Goal: Transaction & Acquisition: Purchase product/service

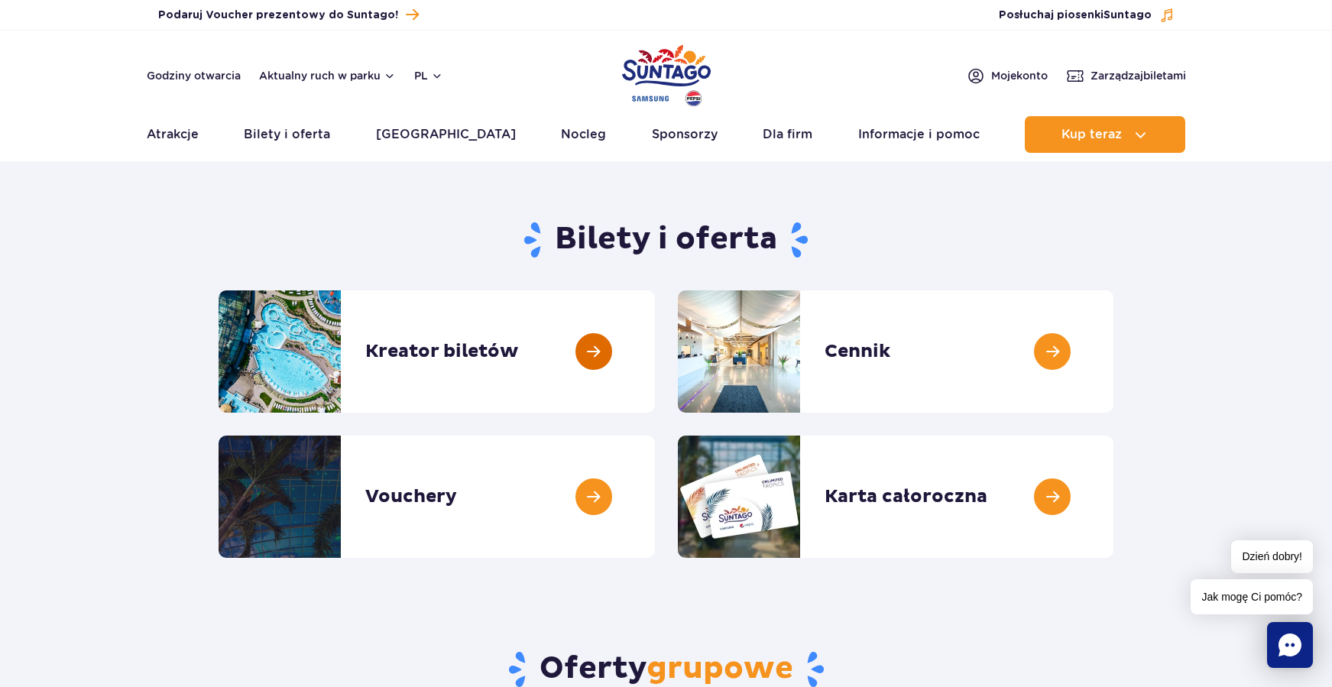
click at [655, 354] on link at bounding box center [655, 351] width 0 height 122
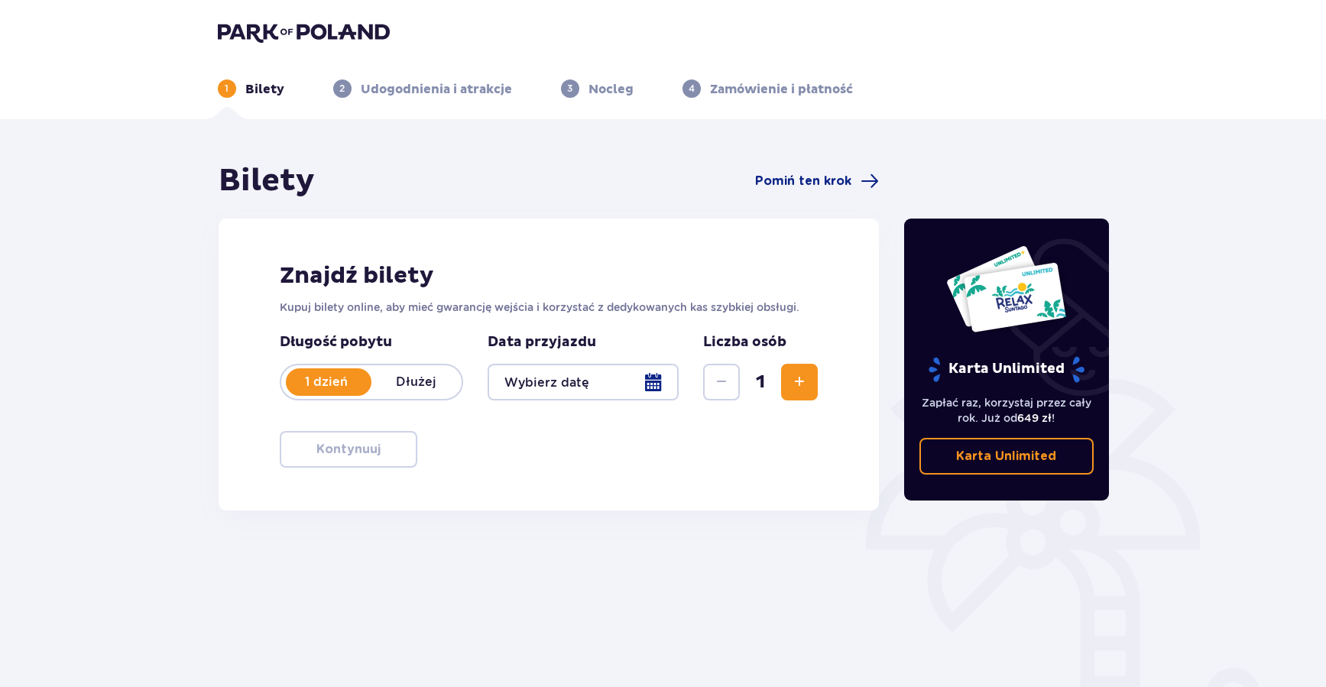
click at [651, 385] on div at bounding box center [584, 382] width 192 height 37
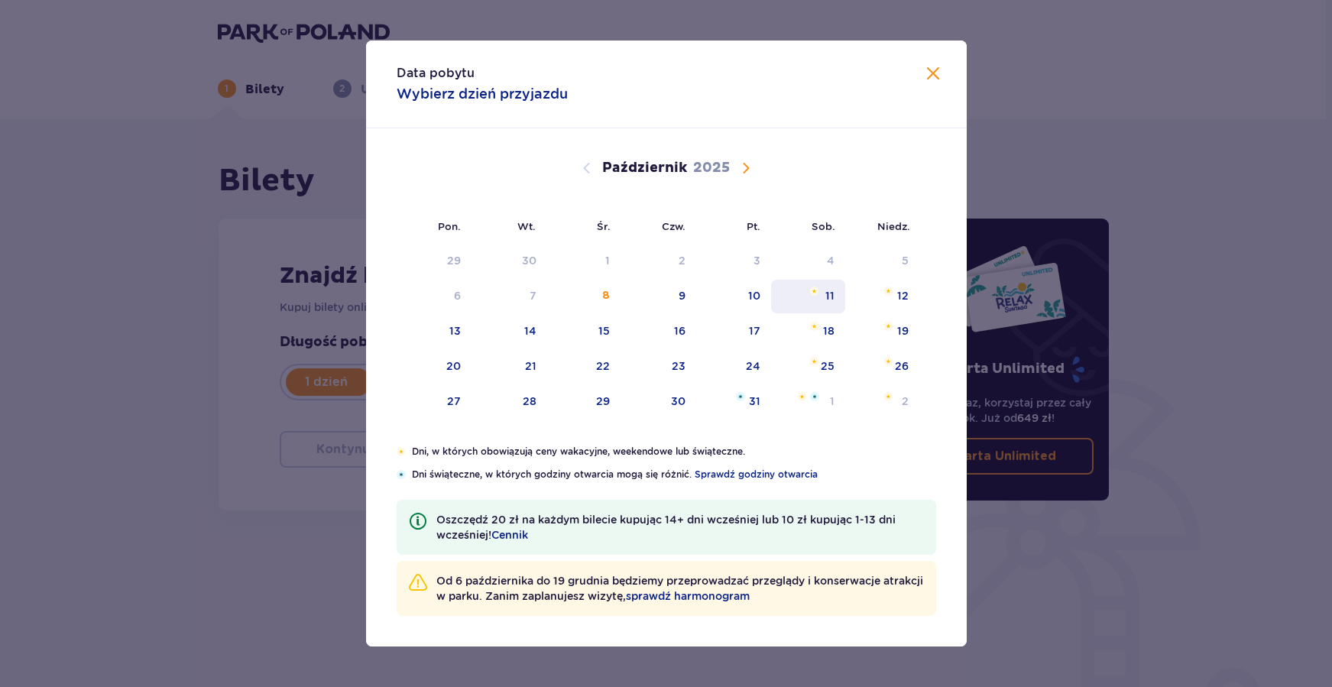
click at [829, 295] on div "11" at bounding box center [829, 295] width 9 height 15
type input "11.10.25"
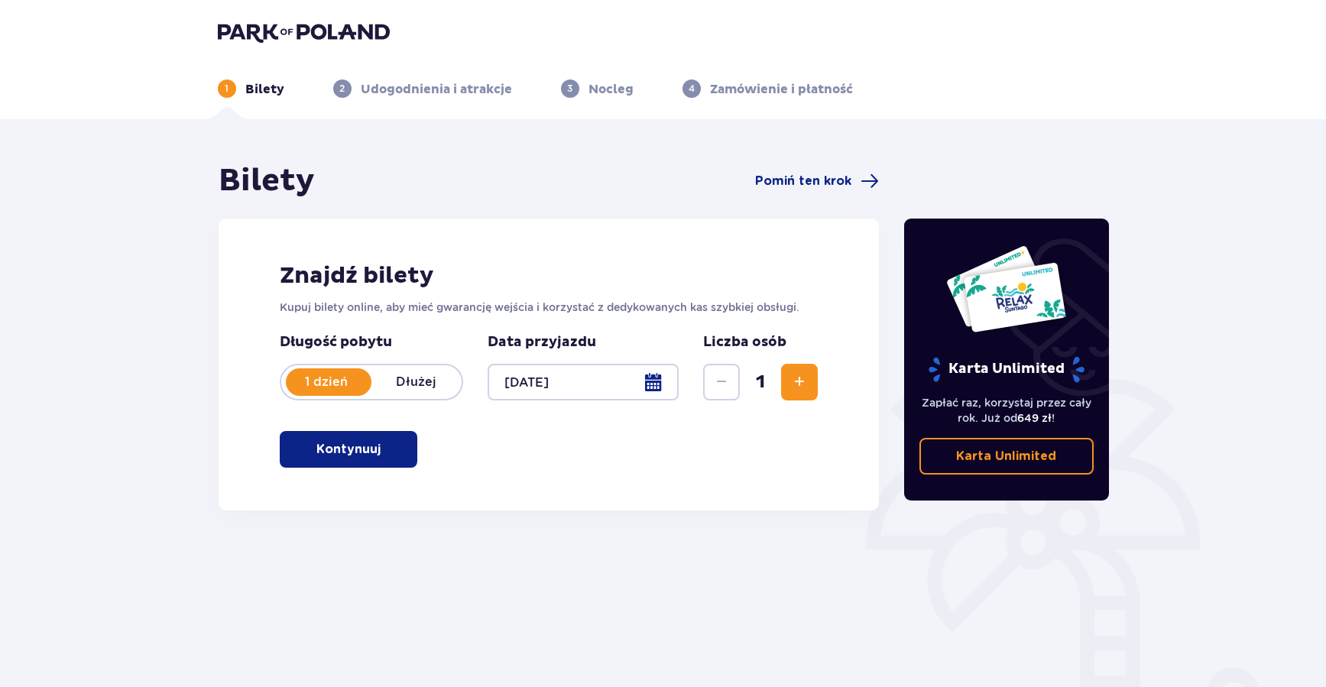
click at [806, 391] on span "Zwiększ" at bounding box center [799, 382] width 18 height 18
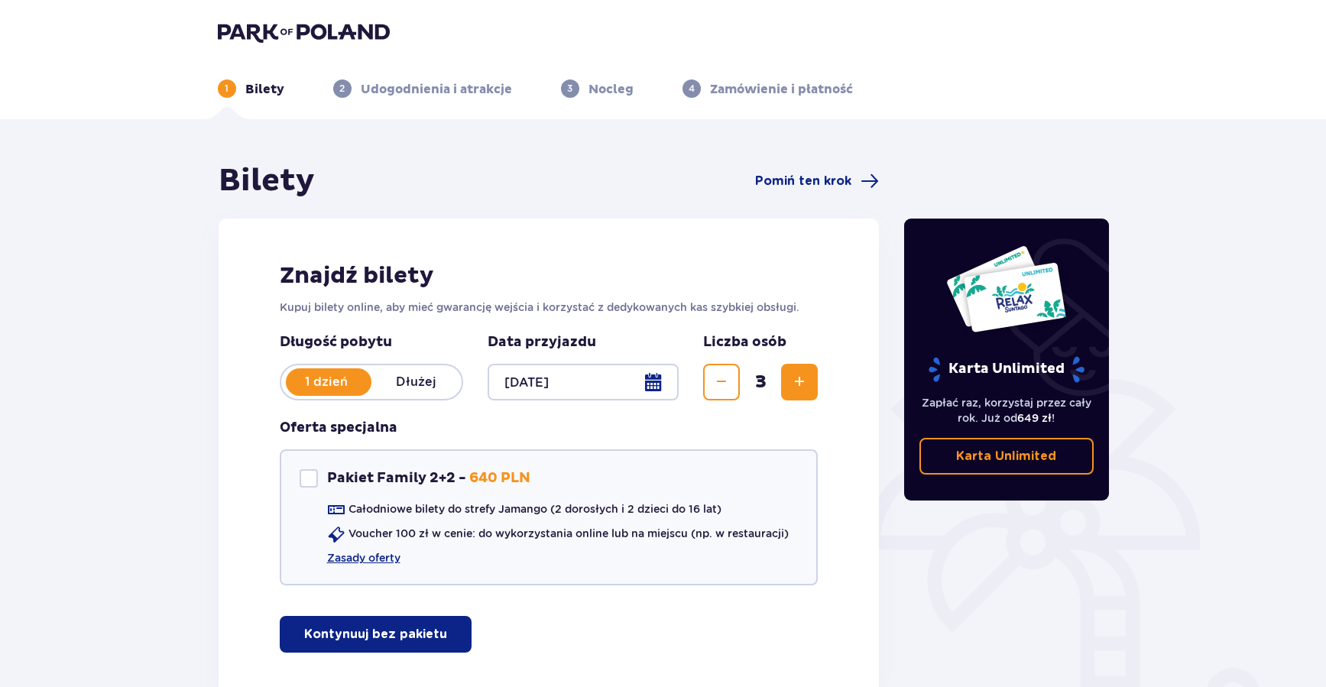
scroll to position [100, 0]
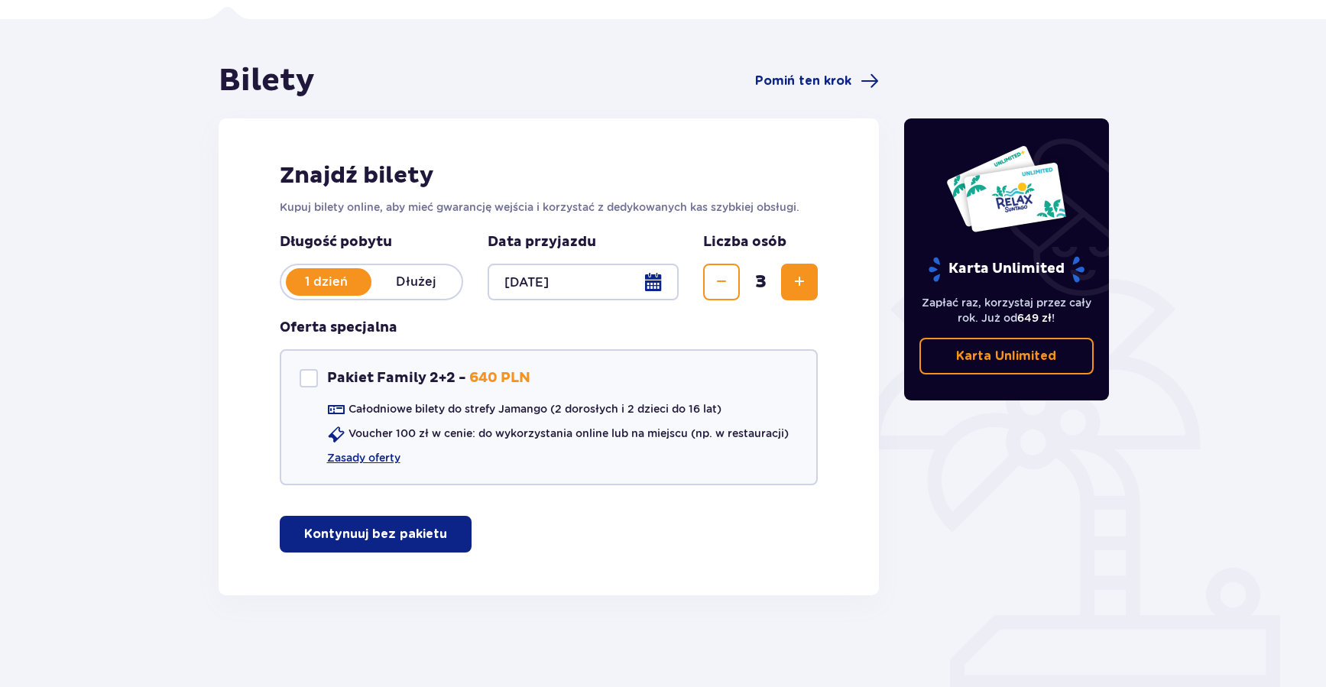
click at [397, 531] on p "Kontynuuj bez pakietu" at bounding box center [375, 534] width 143 height 17
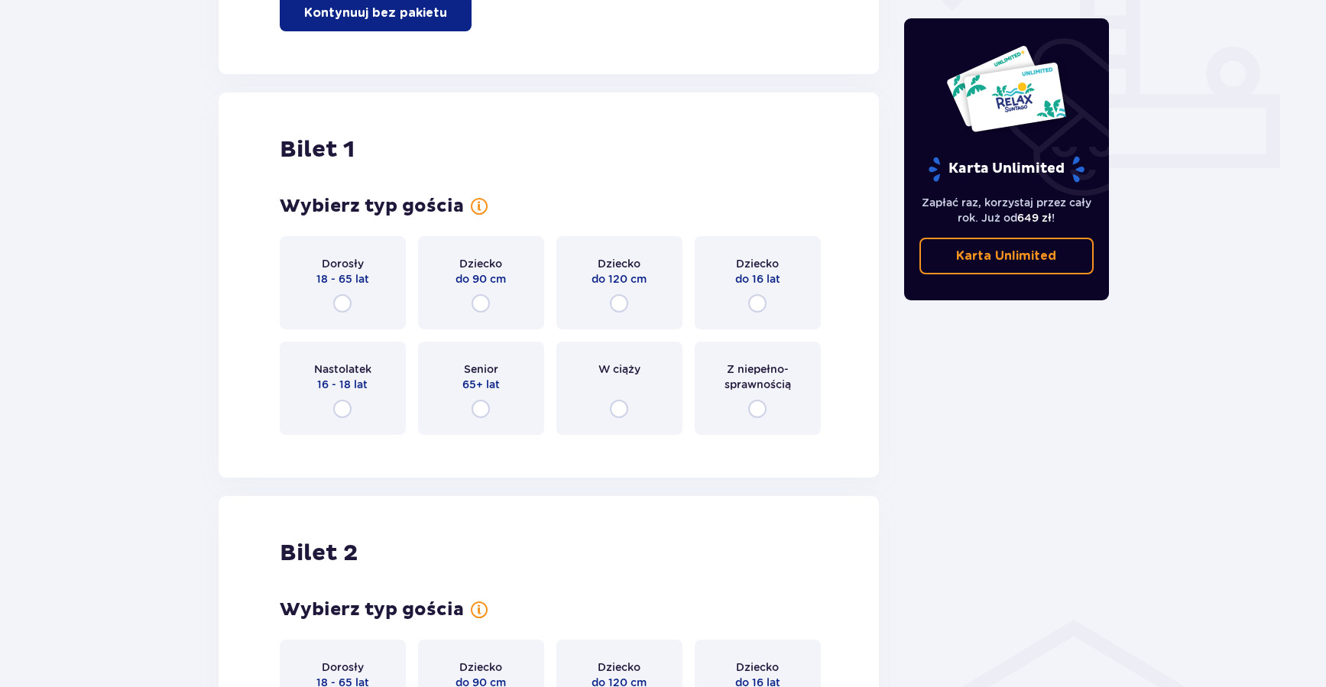
scroll to position [695, 0]
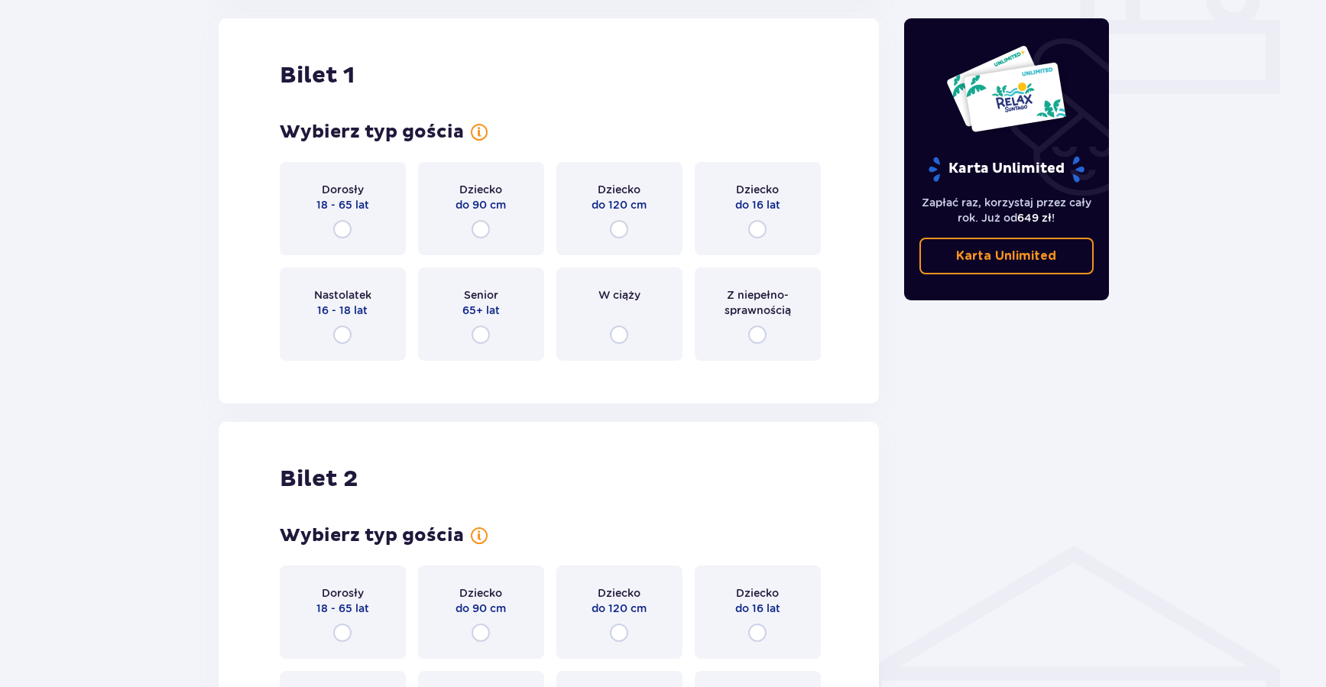
click at [345, 221] on input "radio" at bounding box center [342, 229] width 18 height 18
radio input "true"
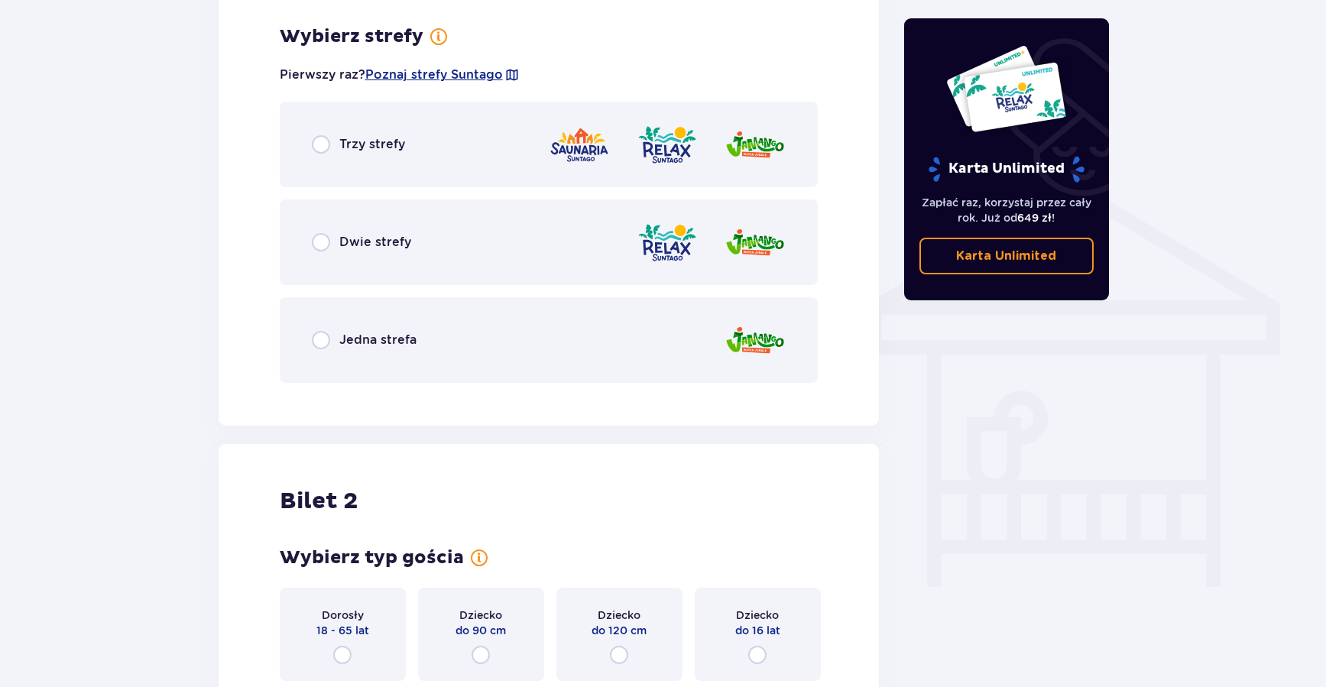
scroll to position [1068, 0]
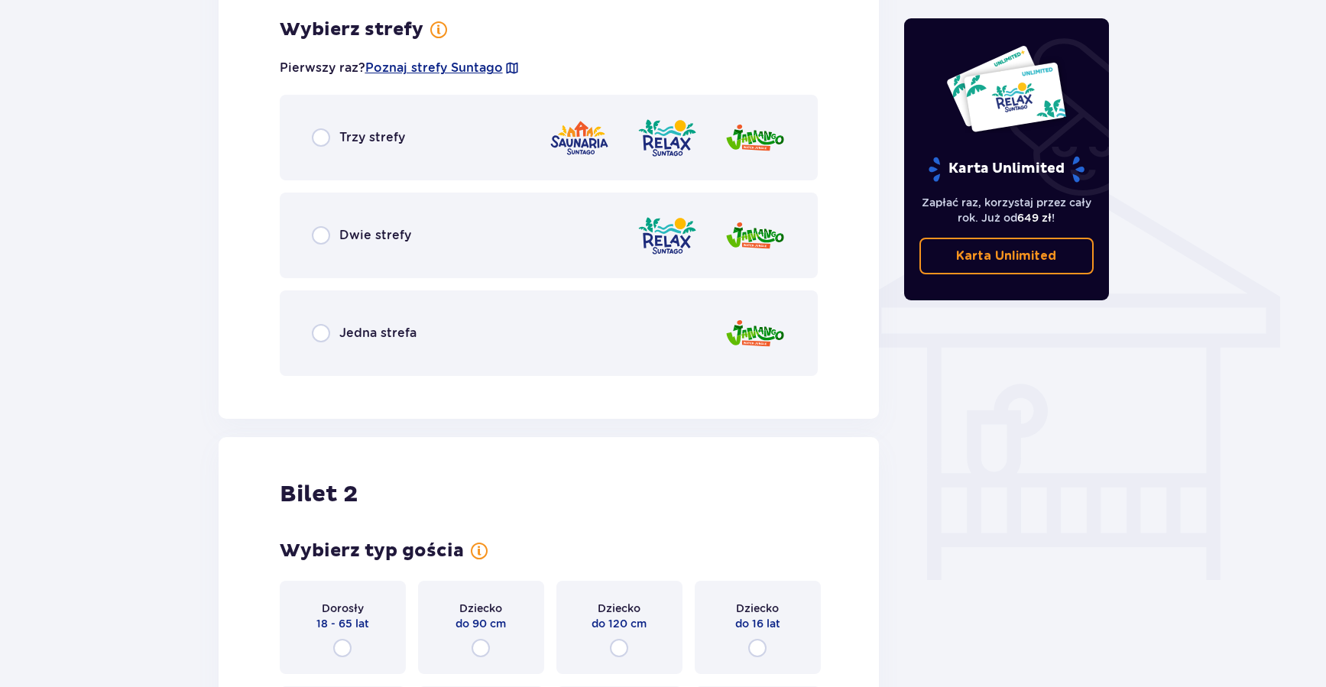
click at [388, 339] on span "Jedna strefa" at bounding box center [377, 333] width 77 height 17
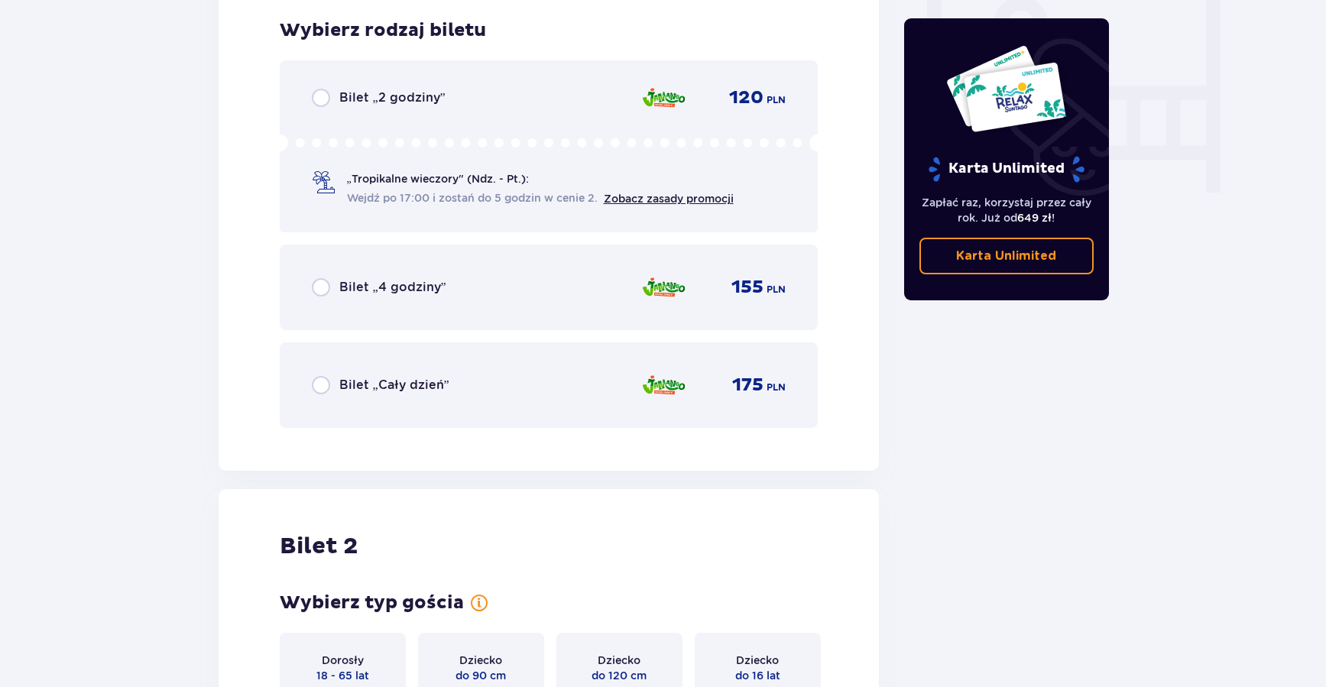
scroll to position [1457, 0]
click at [391, 384] on span "Bilet „Cały dzień”" at bounding box center [394, 384] width 110 height 17
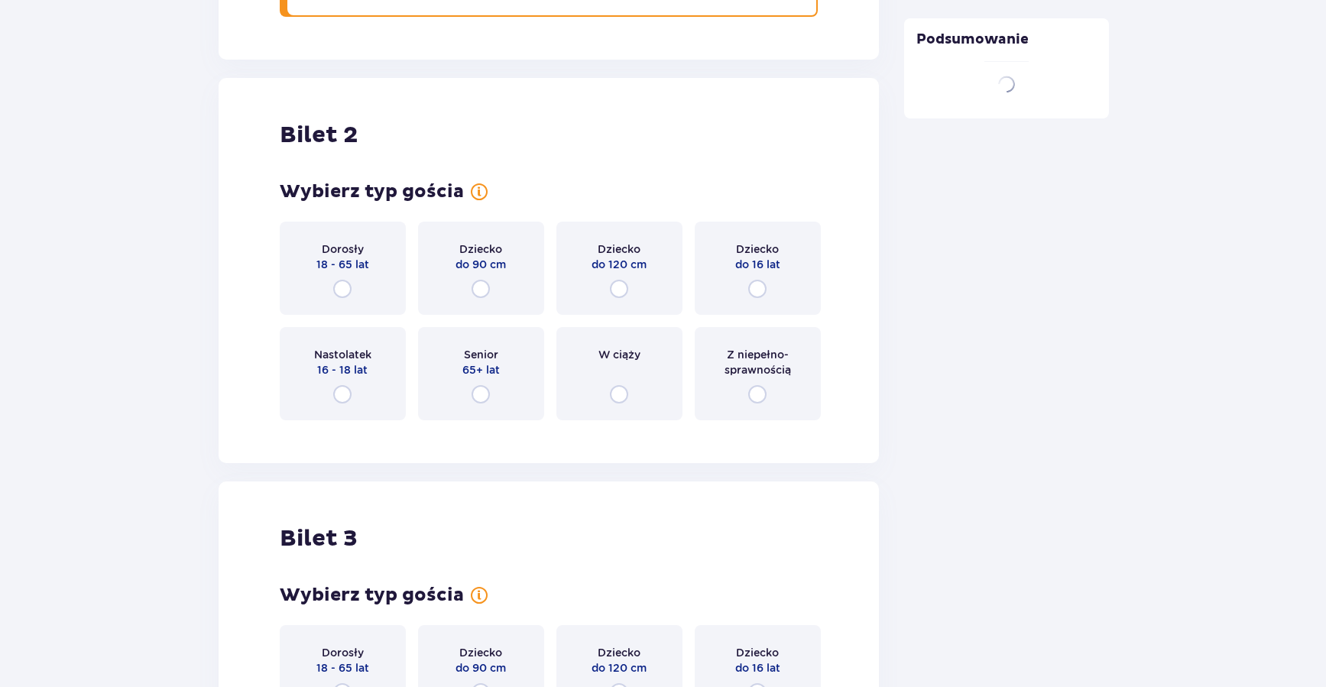
scroll to position [1927, 0]
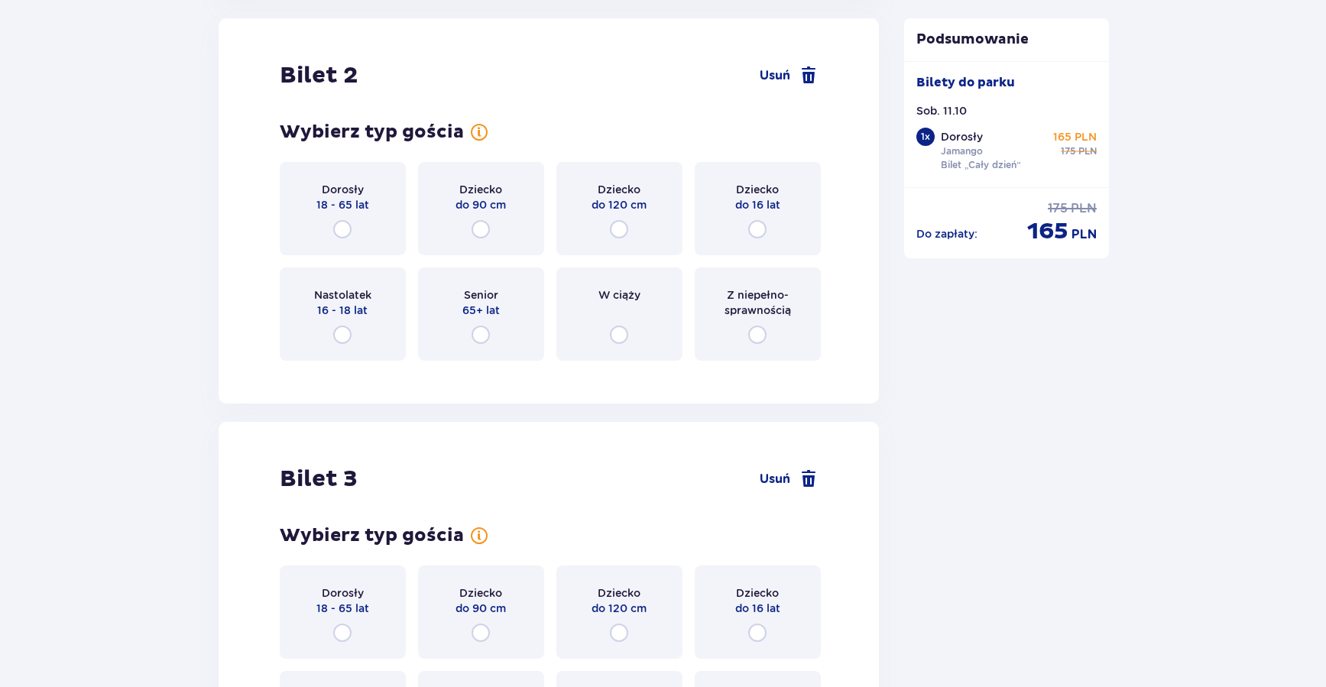
click at [342, 225] on input "radio" at bounding box center [342, 229] width 18 height 18
radio input "true"
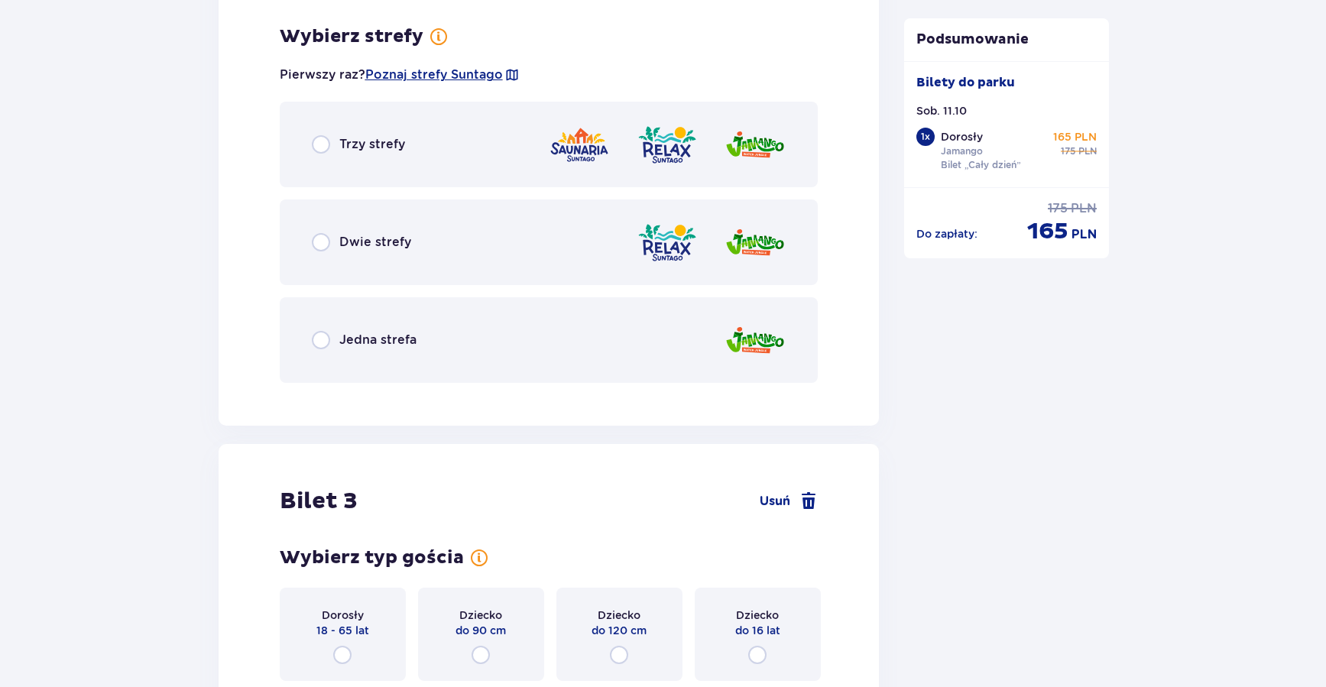
scroll to position [2300, 0]
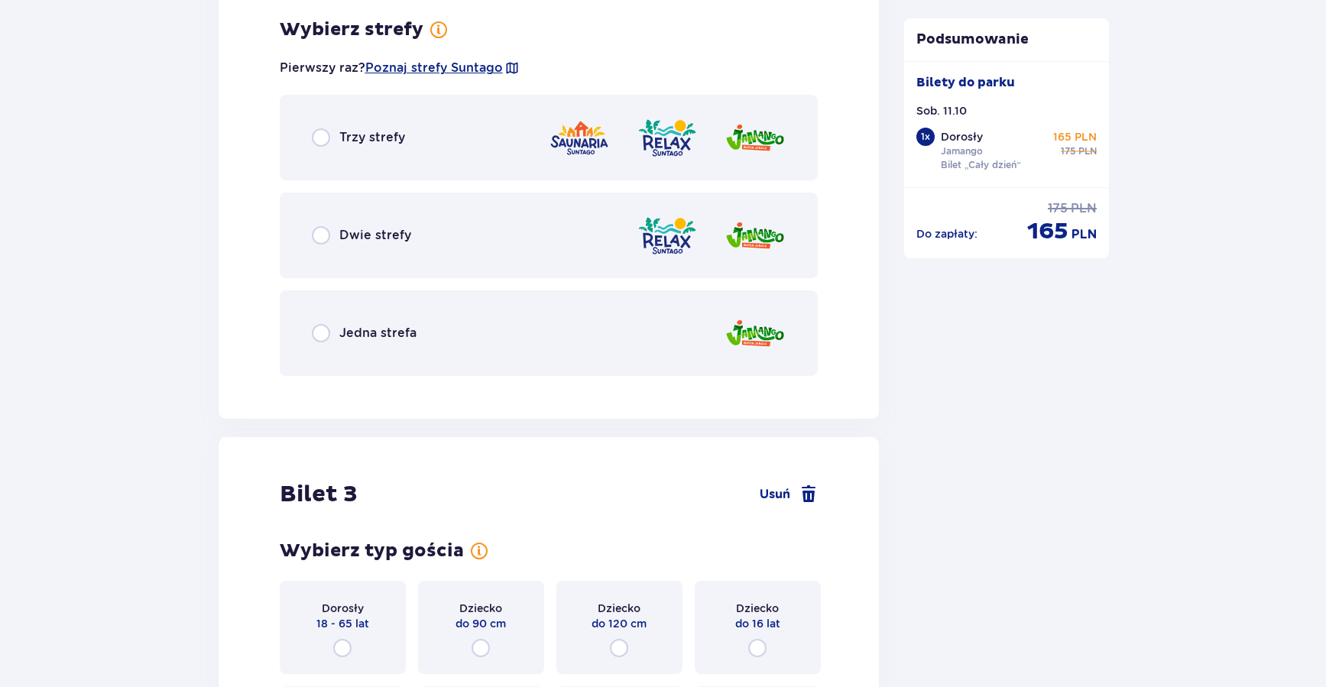
click at [367, 339] on span "Jedna strefa" at bounding box center [377, 333] width 77 height 17
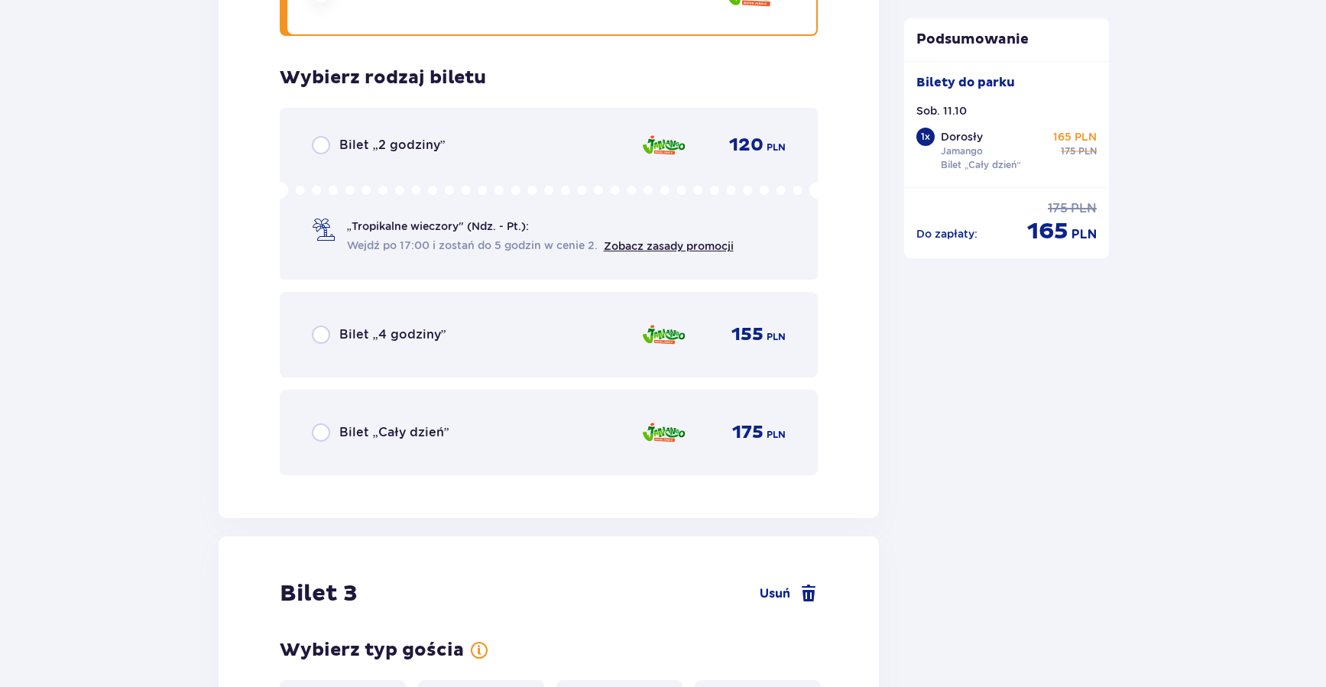
scroll to position [2688, 0]
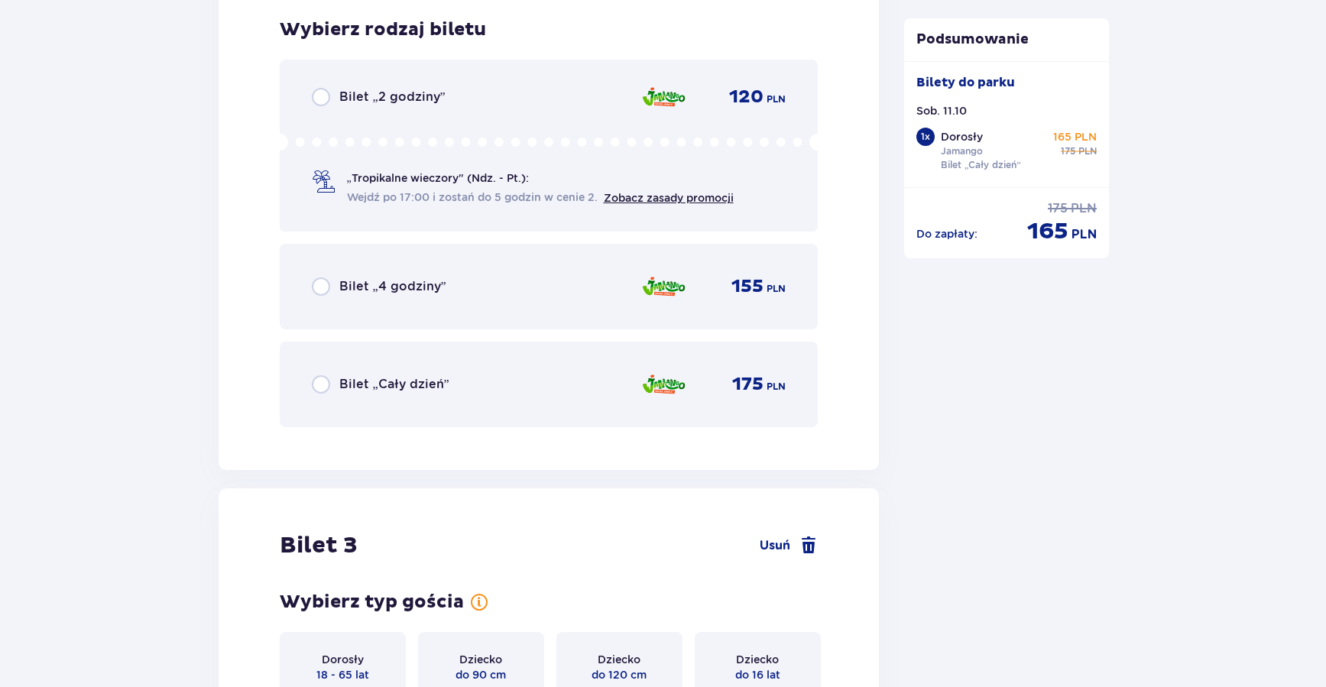
click at [374, 397] on div "Bilet „Cały dzień” 175 PLN" at bounding box center [549, 384] width 475 height 32
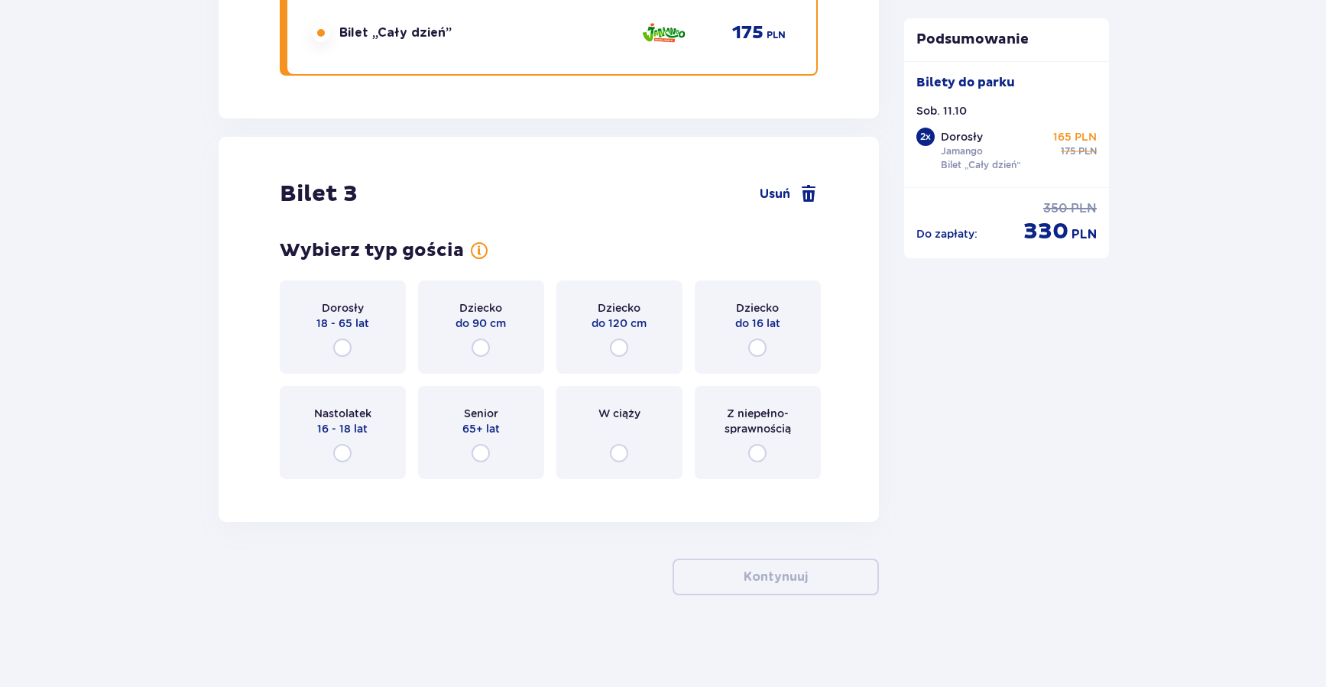
click at [345, 352] on input "radio" at bounding box center [342, 348] width 18 height 18
radio input "true"
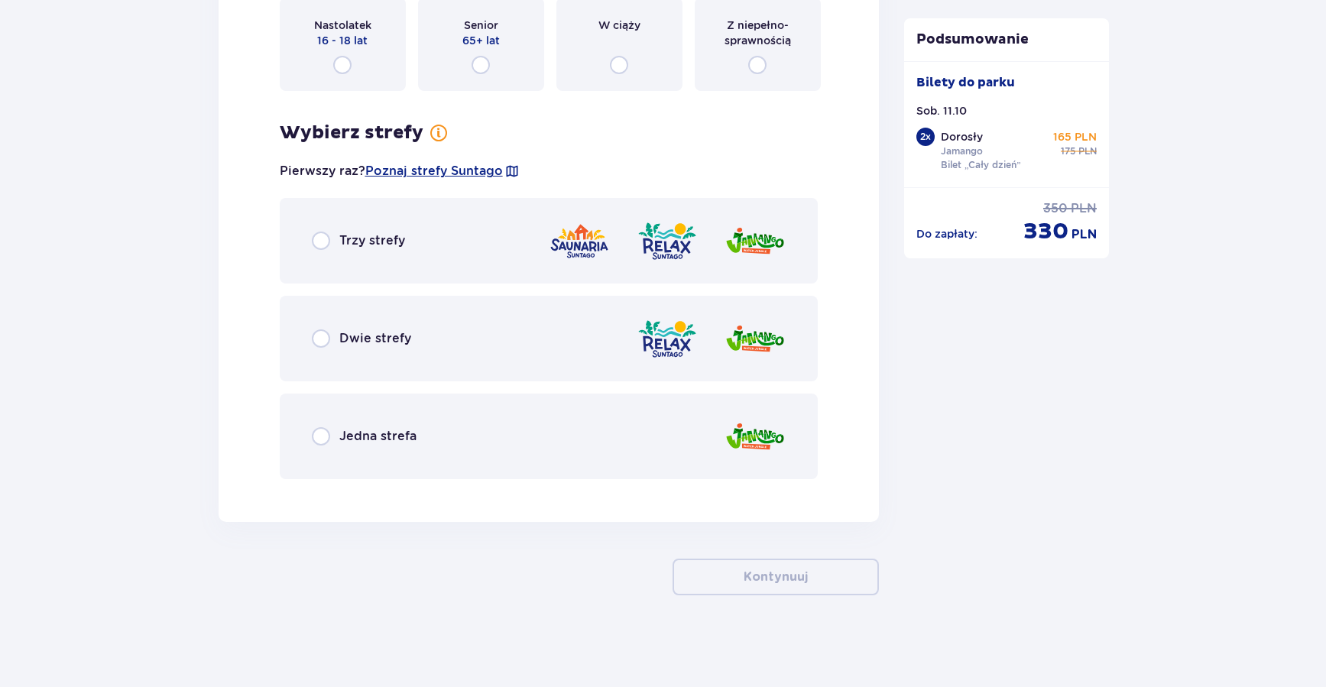
click at [393, 432] on span "Jedna strefa" at bounding box center [377, 436] width 77 height 17
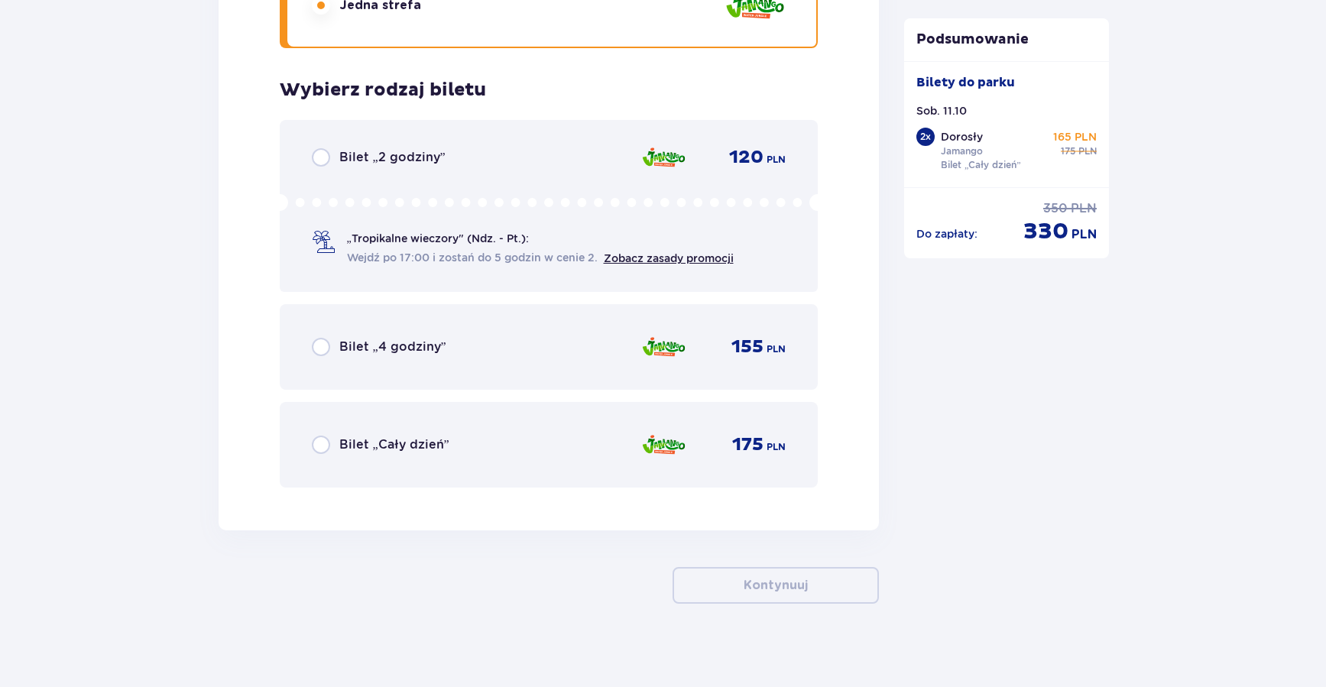
scroll to position [3867, 0]
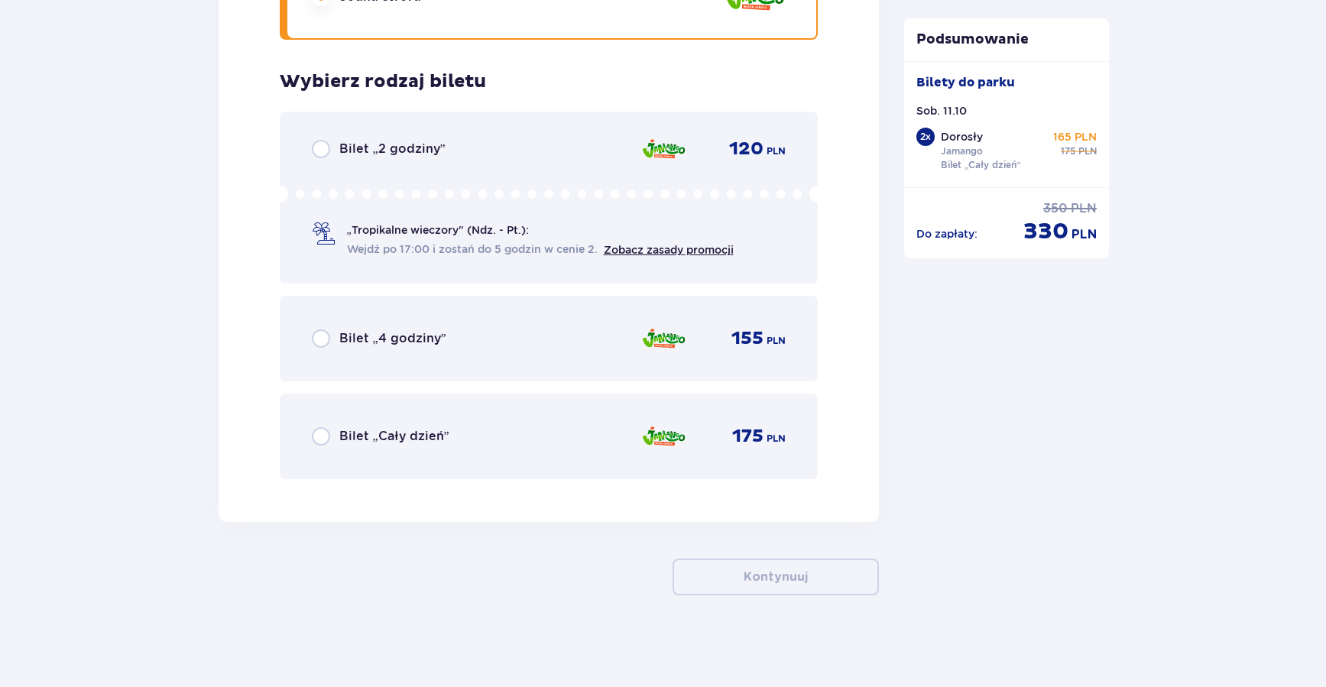
click at [391, 439] on span "Bilet „Cały dzień”" at bounding box center [394, 436] width 110 height 17
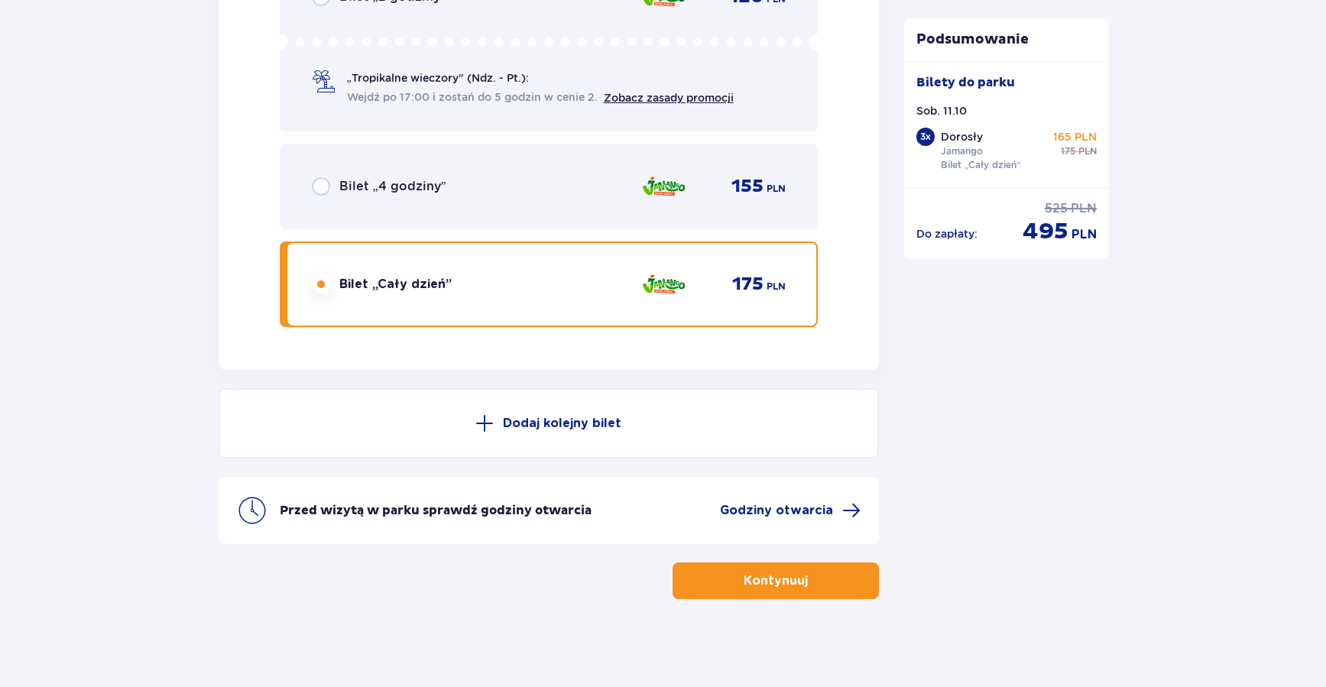
scroll to position [4023, 0]
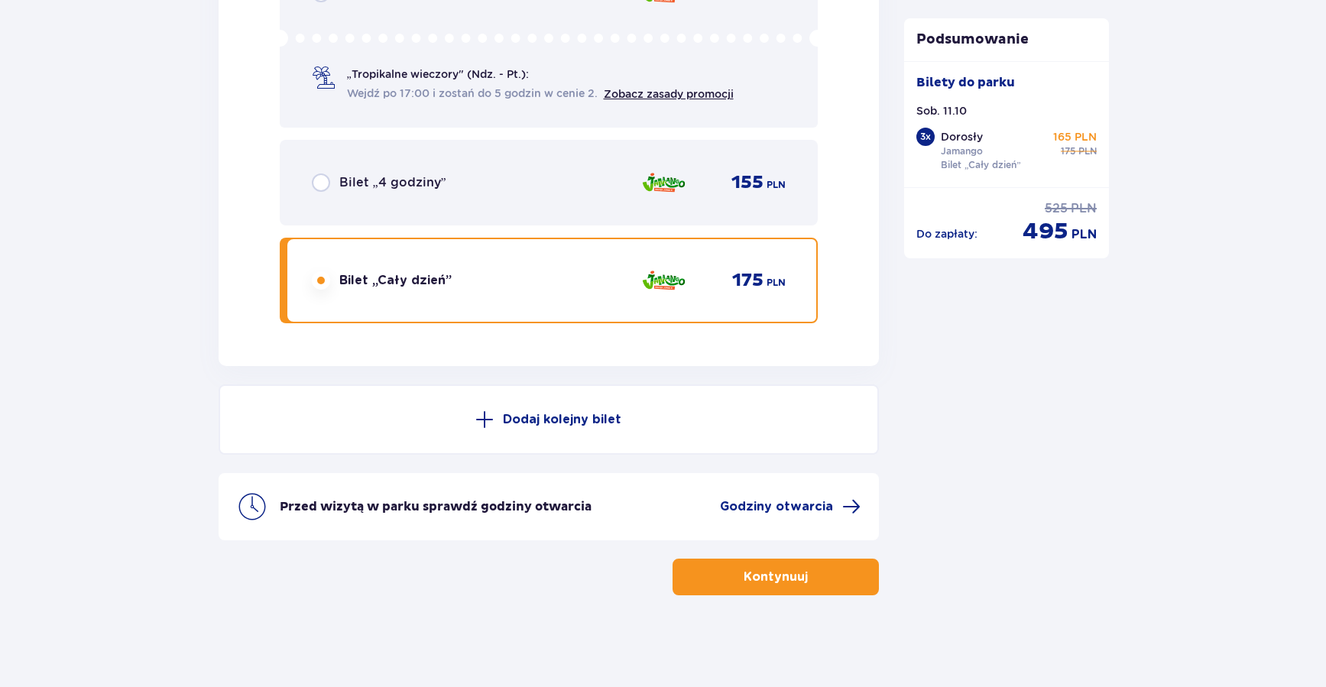
click at [776, 586] on button "Kontynuuj" at bounding box center [776, 577] width 206 height 37
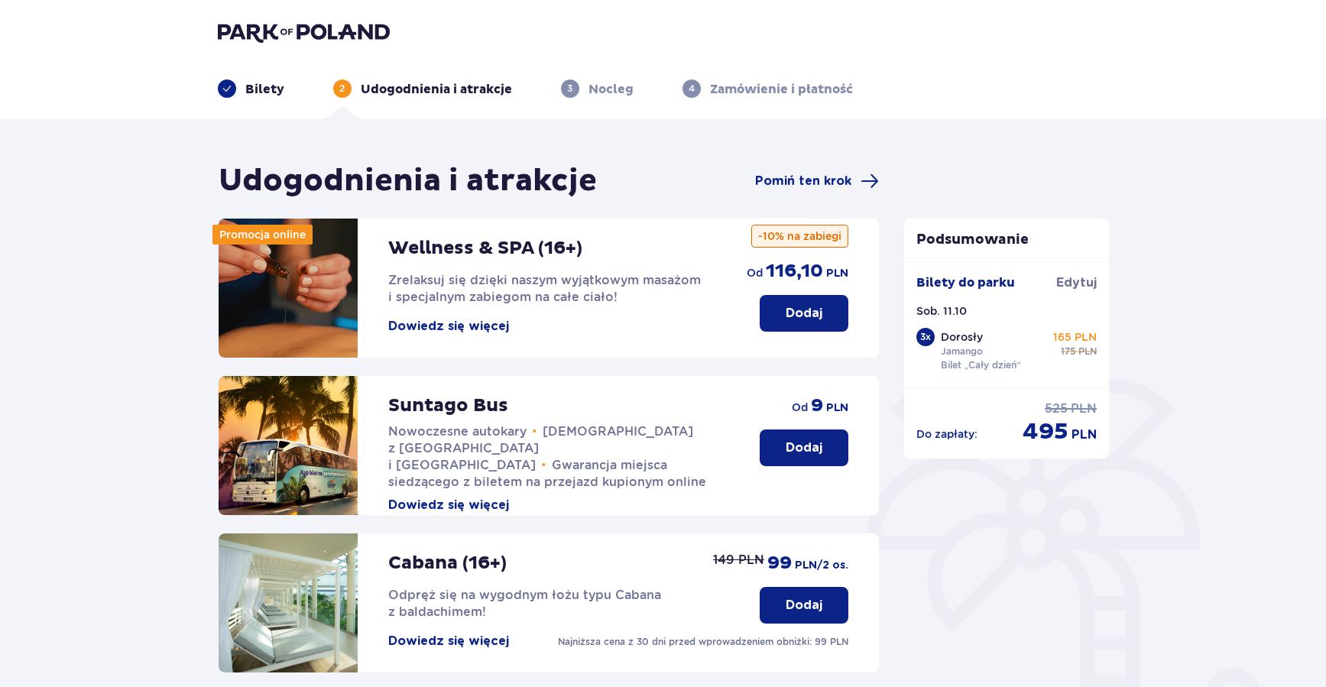
click at [798, 450] on p "Dodaj" at bounding box center [804, 447] width 37 height 17
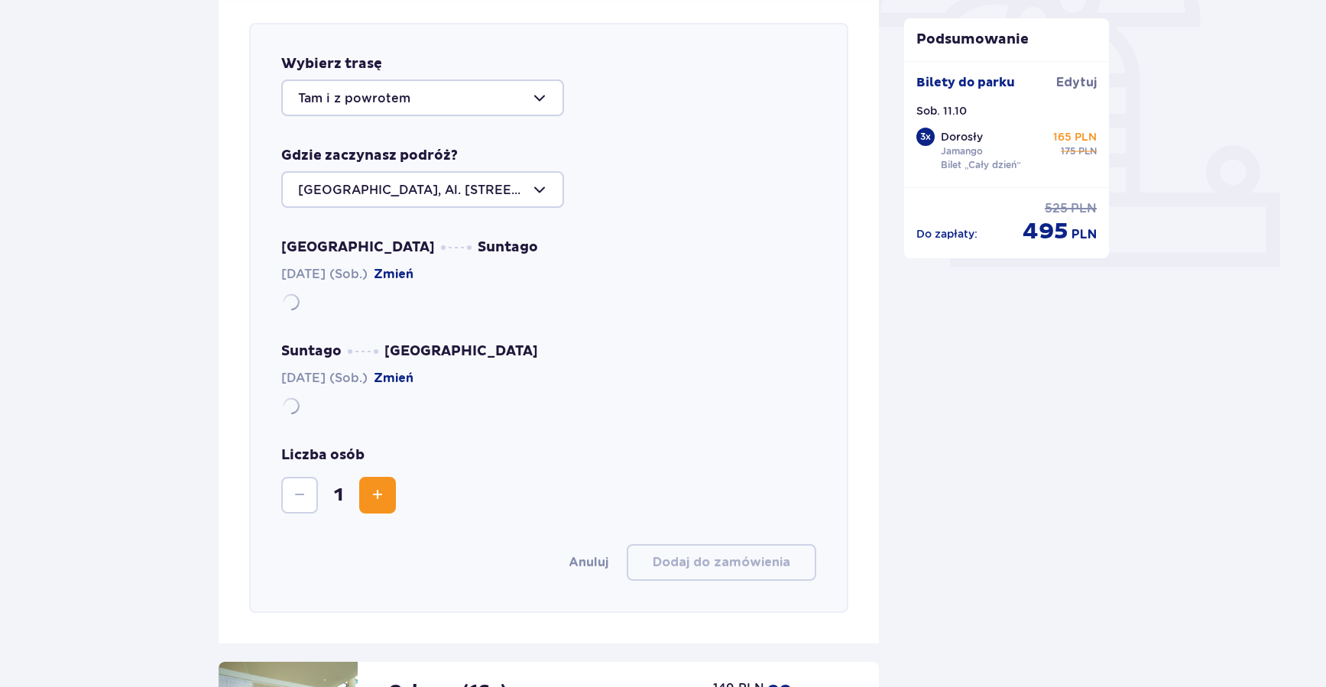
scroll to position [527, 0]
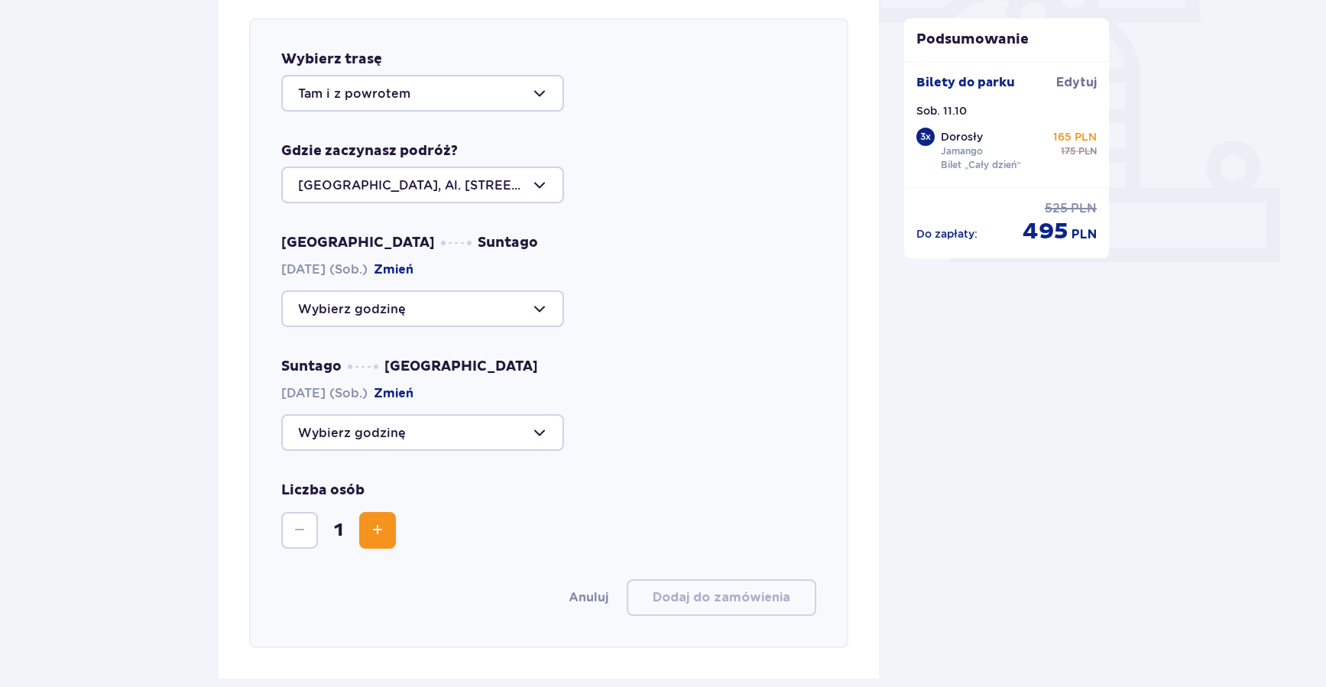
click at [528, 92] on div at bounding box center [422, 93] width 283 height 37
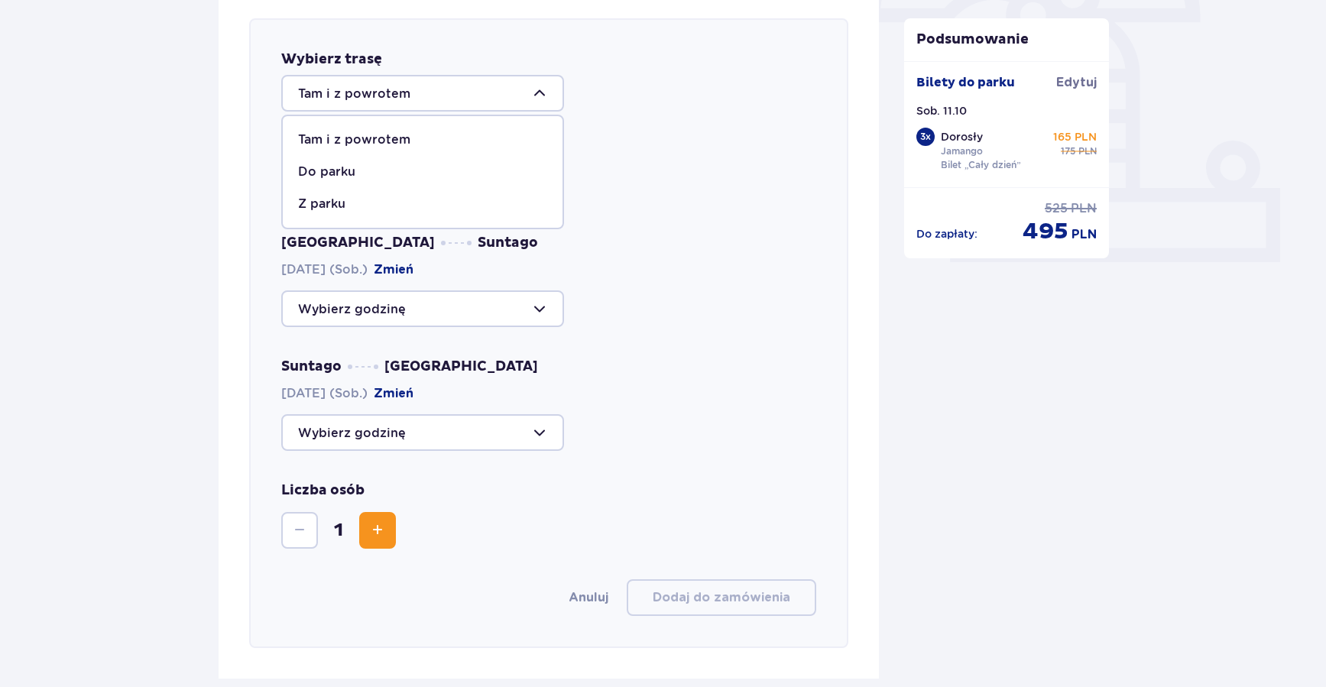
click at [418, 133] on div "Tam i z powrotem" at bounding box center [422, 139] width 249 height 17
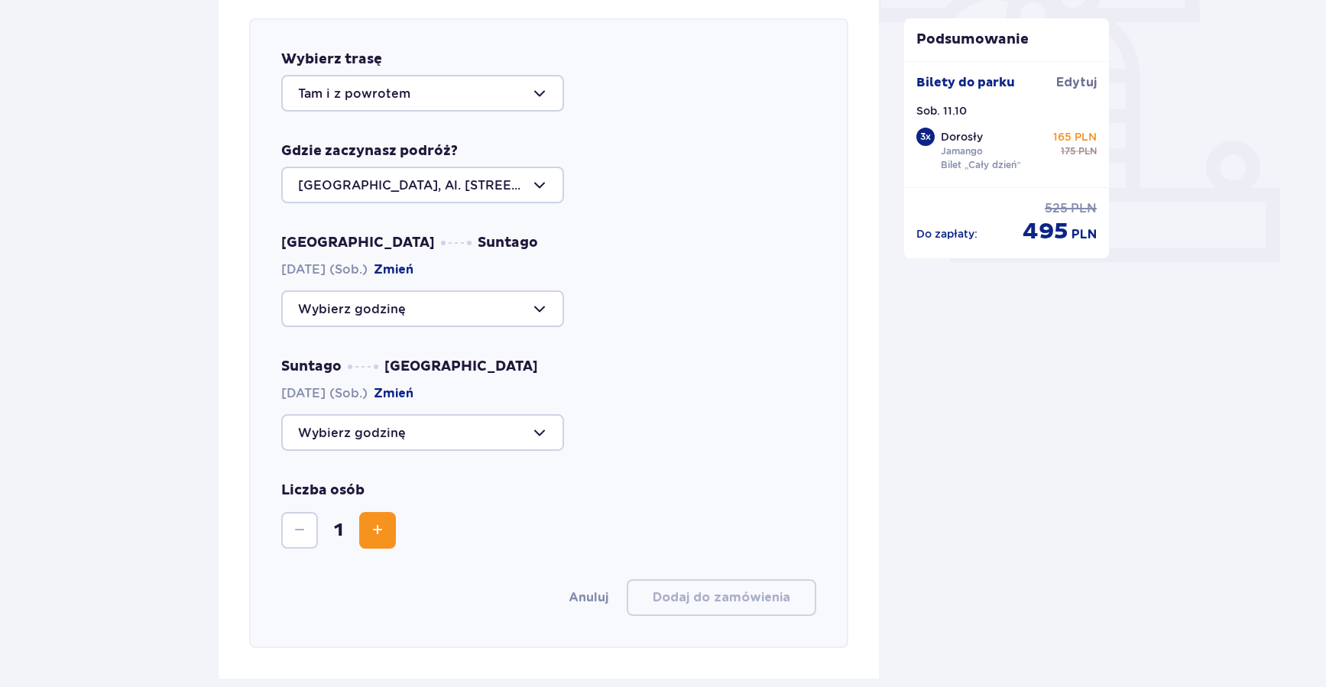
click at [536, 313] on div at bounding box center [422, 308] width 283 height 37
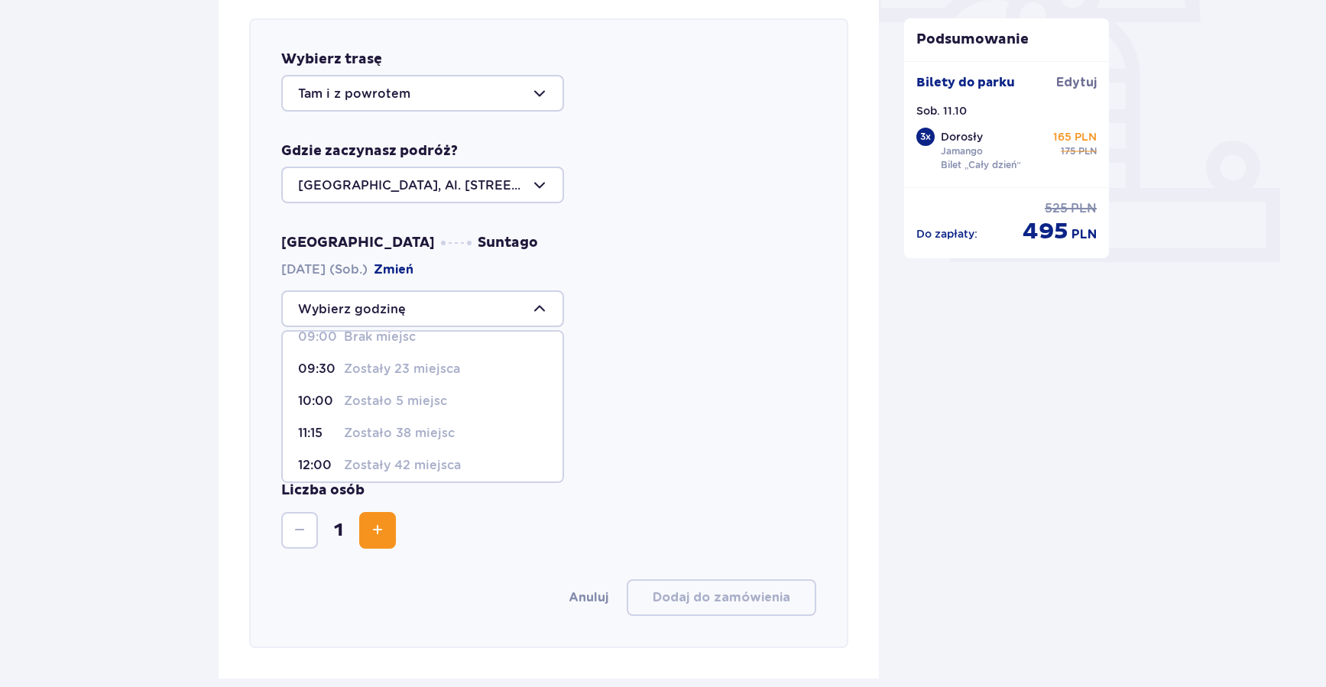
scroll to position [0, 0]
click at [543, 306] on div at bounding box center [422, 308] width 283 height 37
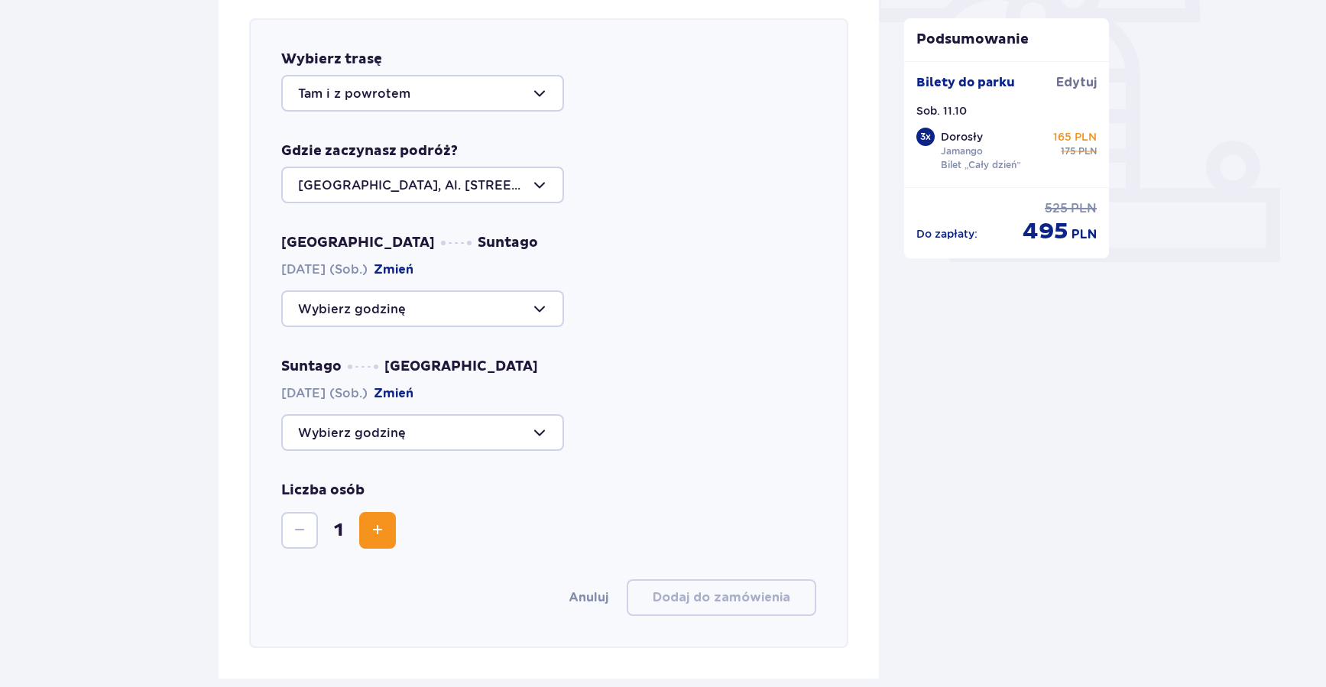
click at [517, 430] on div at bounding box center [422, 432] width 283 height 37
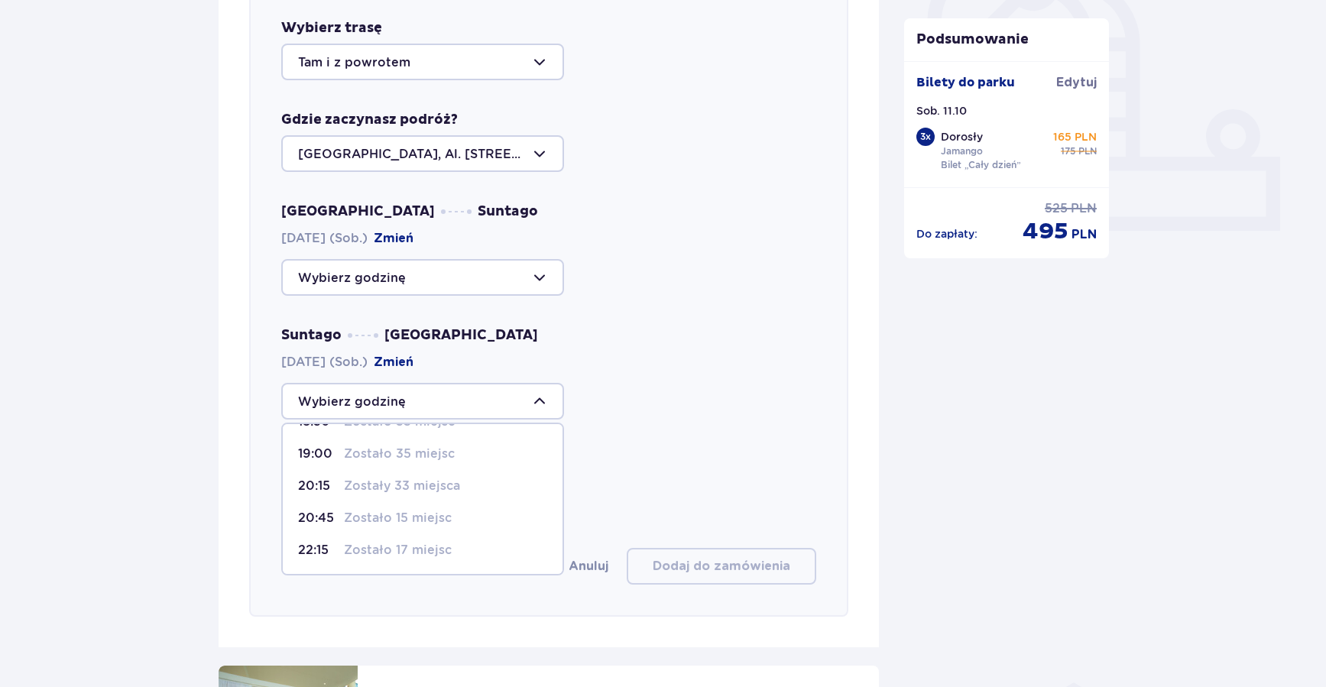
scroll to position [577, 0]
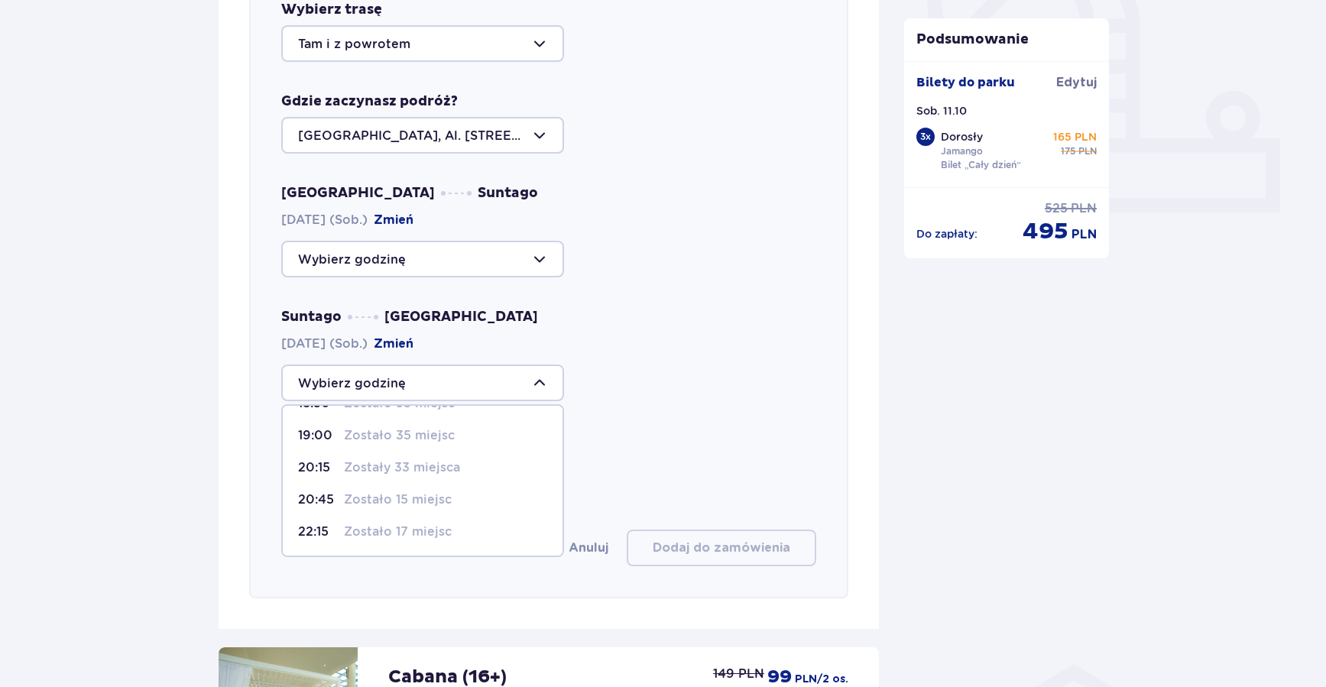
click at [535, 381] on div at bounding box center [422, 383] width 283 height 37
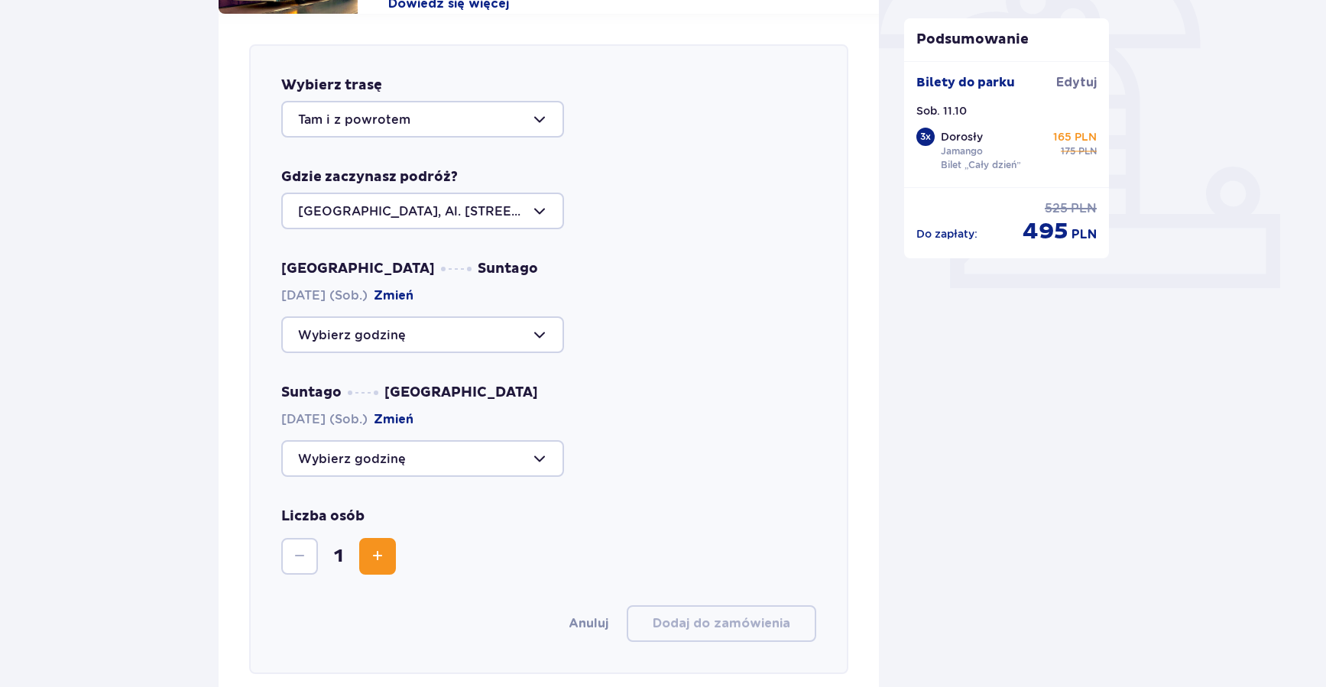
scroll to position [500, 0]
click at [505, 122] on div at bounding box center [422, 120] width 283 height 37
click at [689, 217] on div "Warszawa, Al. Jerozolimskie 56" at bounding box center [549, 212] width 536 height 37
click at [512, 341] on div at bounding box center [422, 336] width 283 height 37
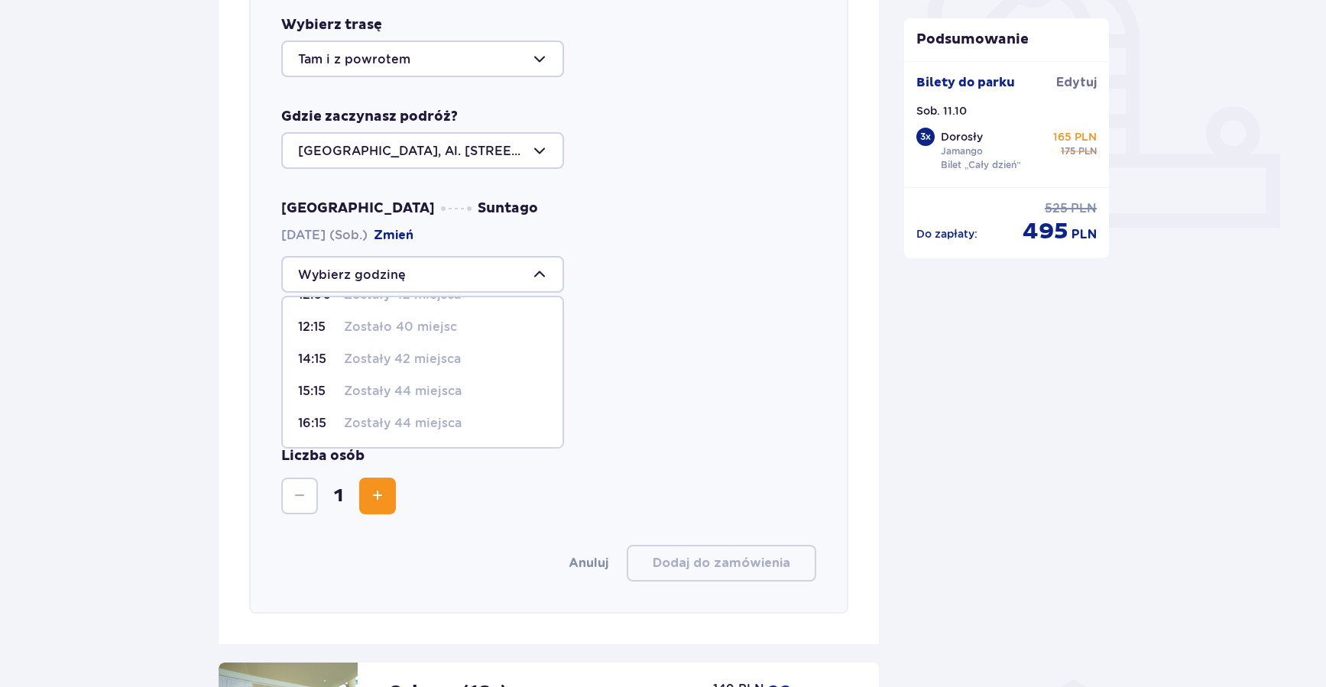
scroll to position [609, 0]
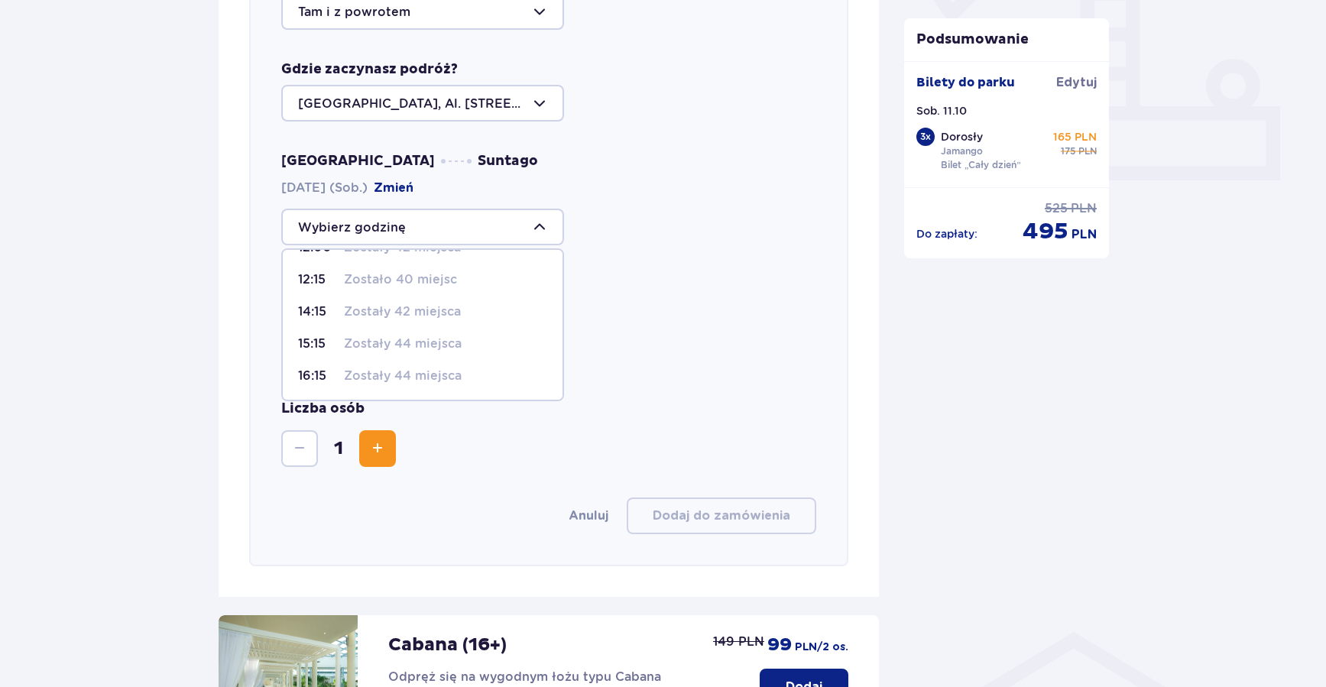
click at [624, 339] on div at bounding box center [549, 350] width 536 height 37
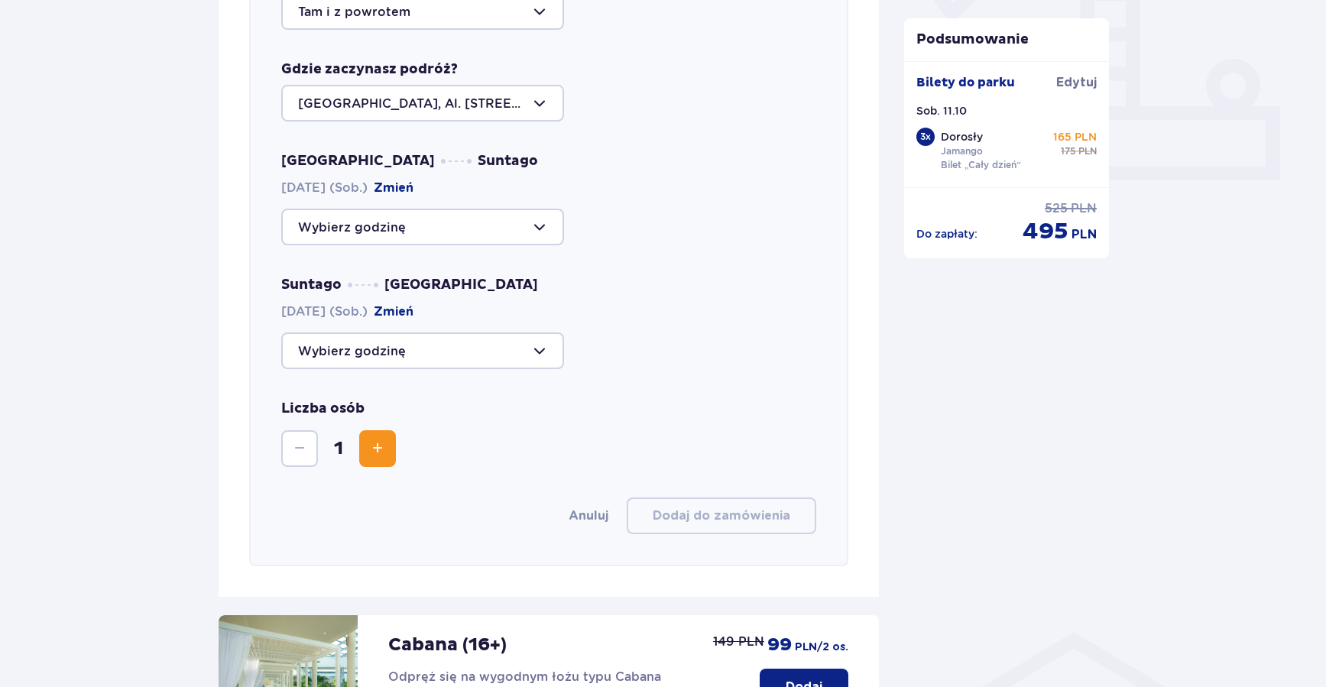
click at [499, 351] on div at bounding box center [422, 350] width 283 height 37
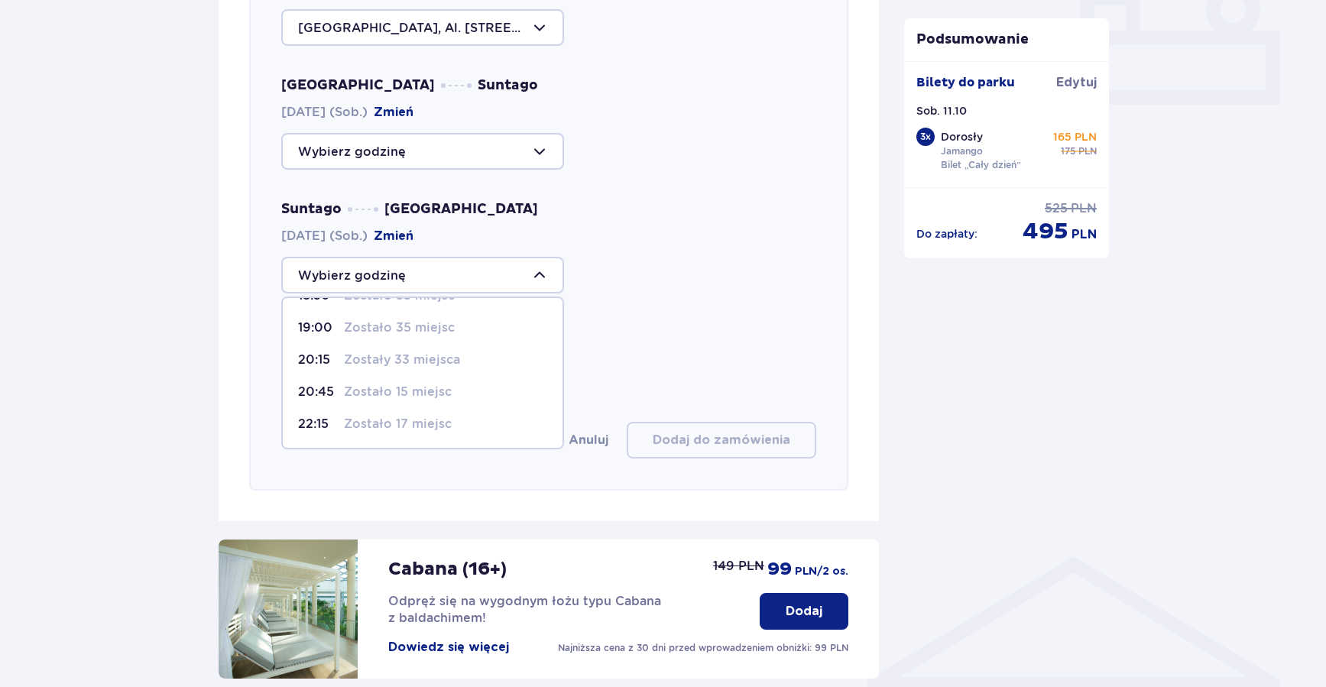
scroll to position [597, 0]
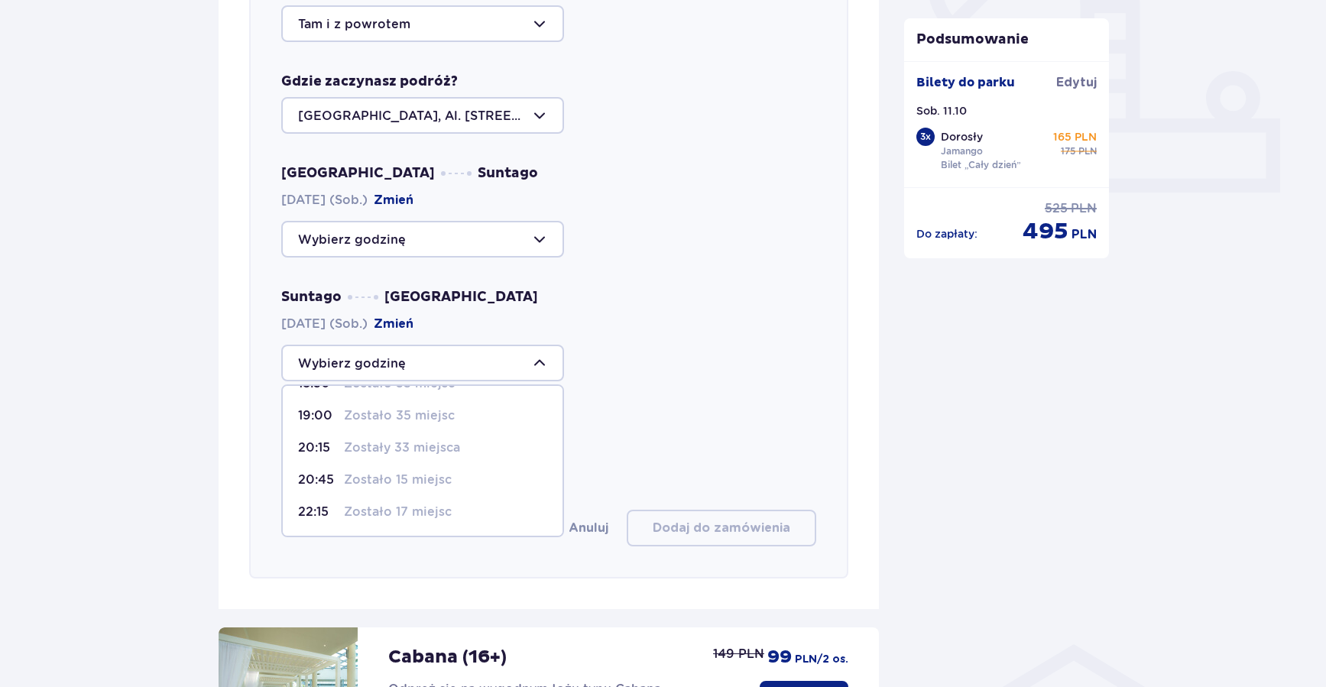
click at [543, 117] on div at bounding box center [422, 115] width 283 height 37
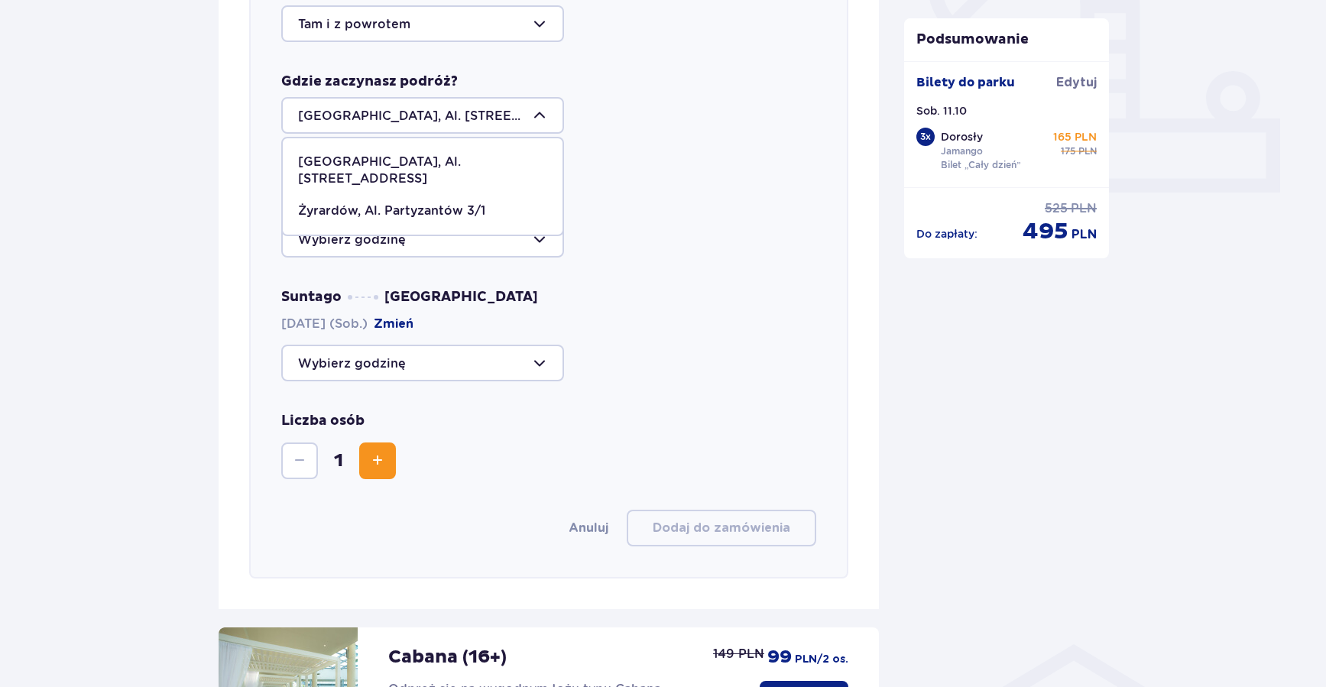
click at [543, 117] on div at bounding box center [422, 115] width 283 height 37
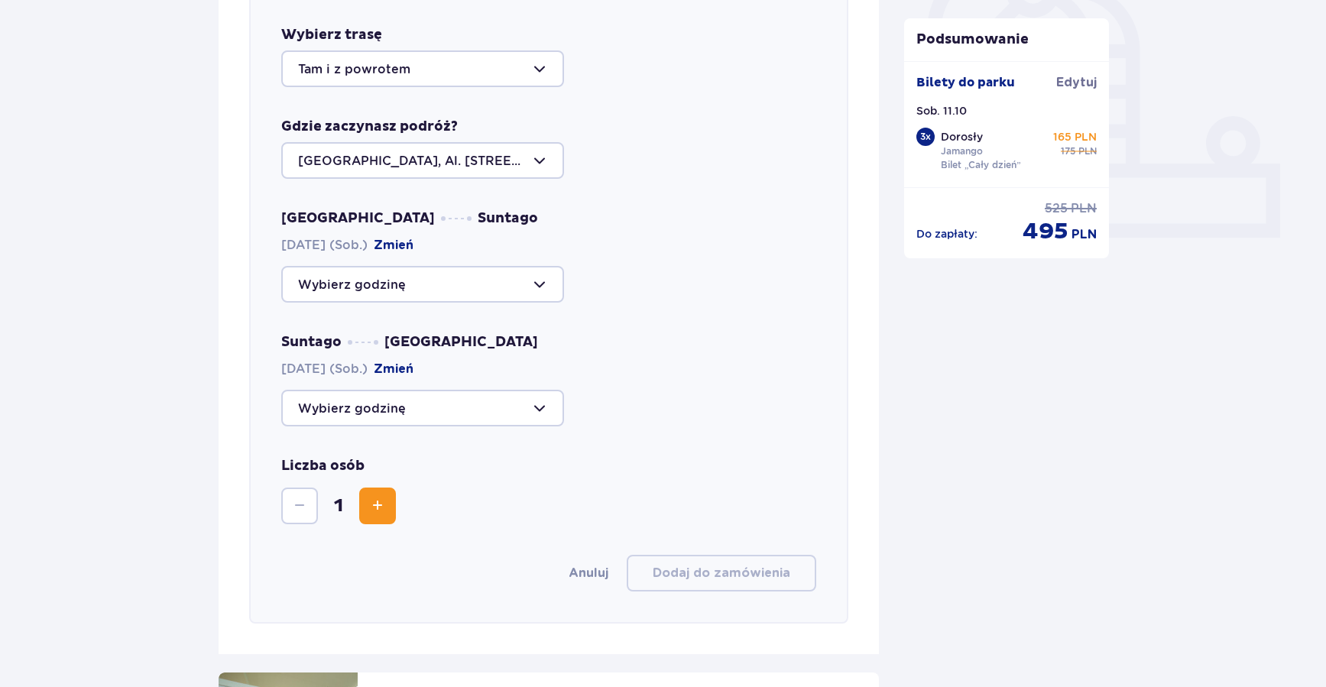
scroll to position [553, 0]
click at [546, 404] on div at bounding box center [422, 406] width 283 height 37
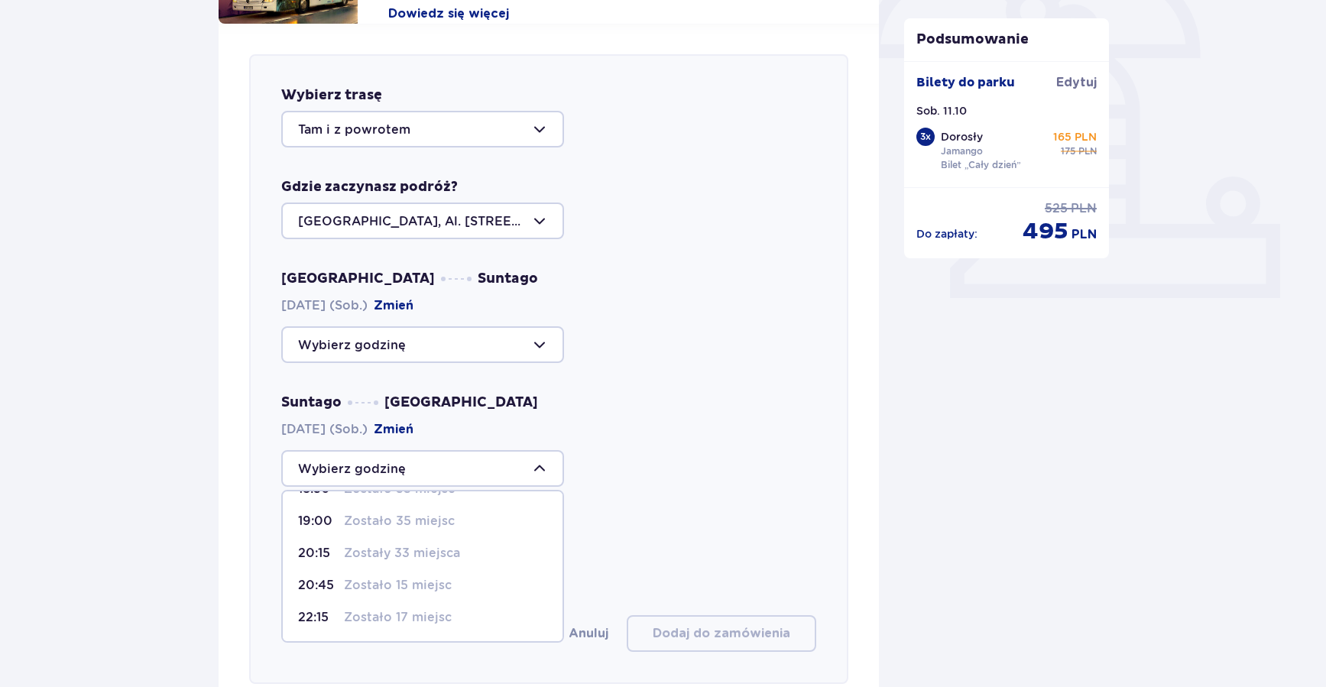
scroll to position [517, 0]
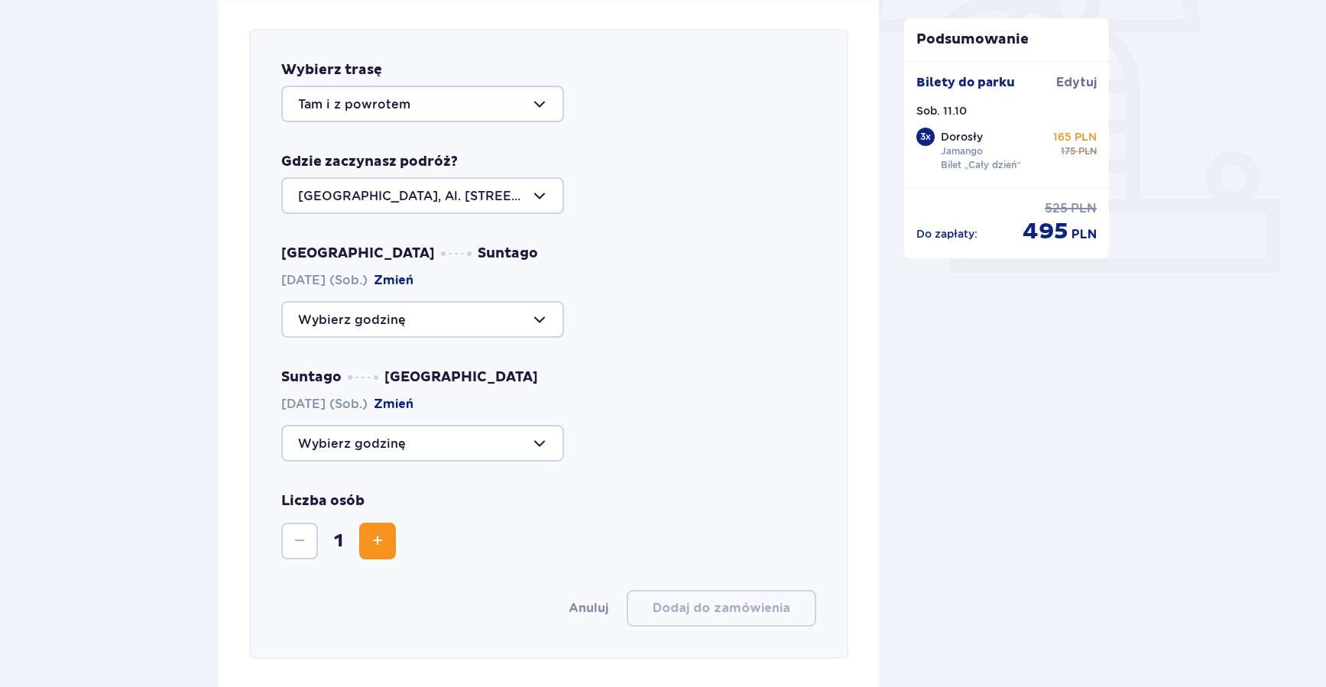
click at [466, 316] on div at bounding box center [422, 319] width 283 height 37
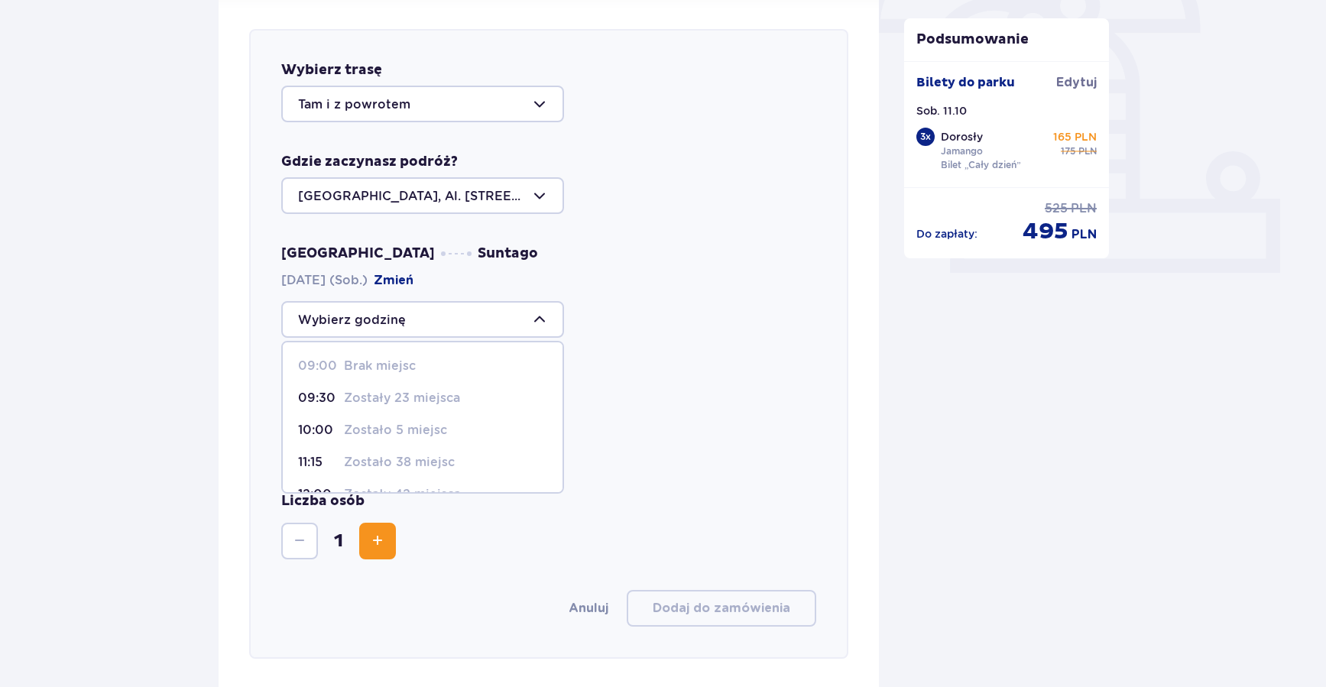
click at [396, 457] on p "Zostało 38 miejsc" at bounding box center [399, 462] width 111 height 17
type input "11:15"
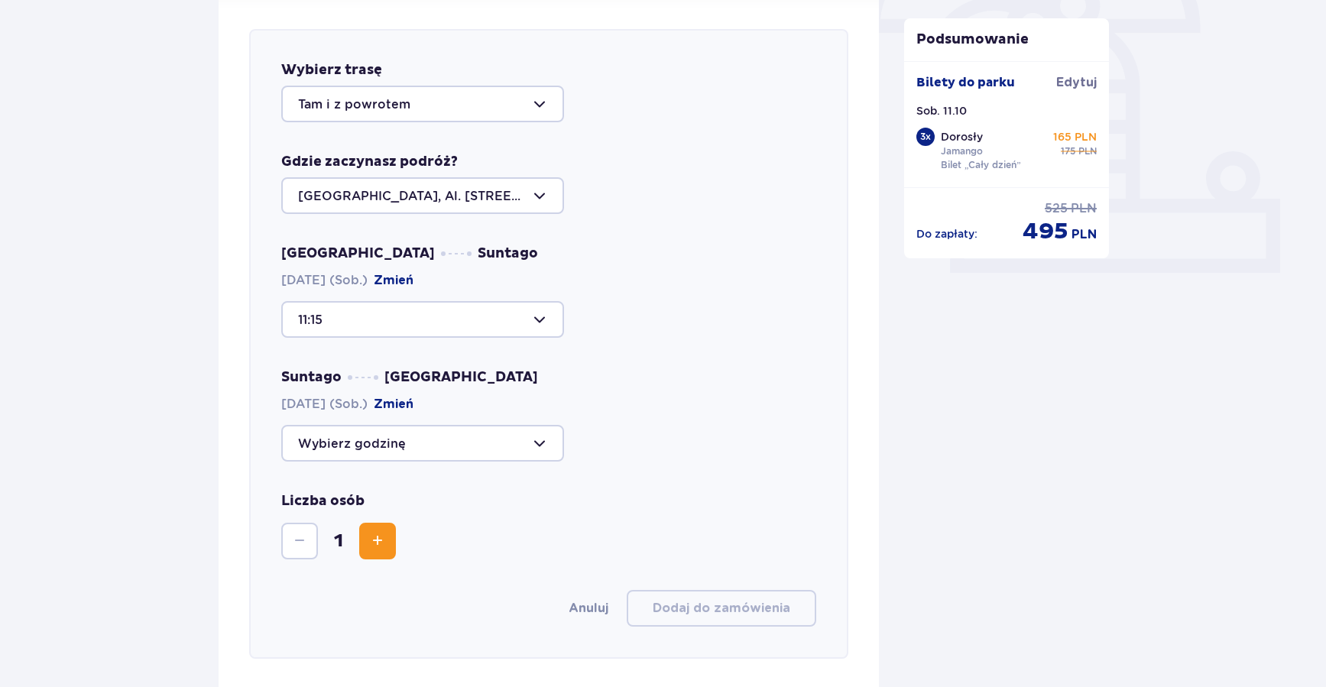
click at [495, 325] on div at bounding box center [422, 319] width 283 height 37
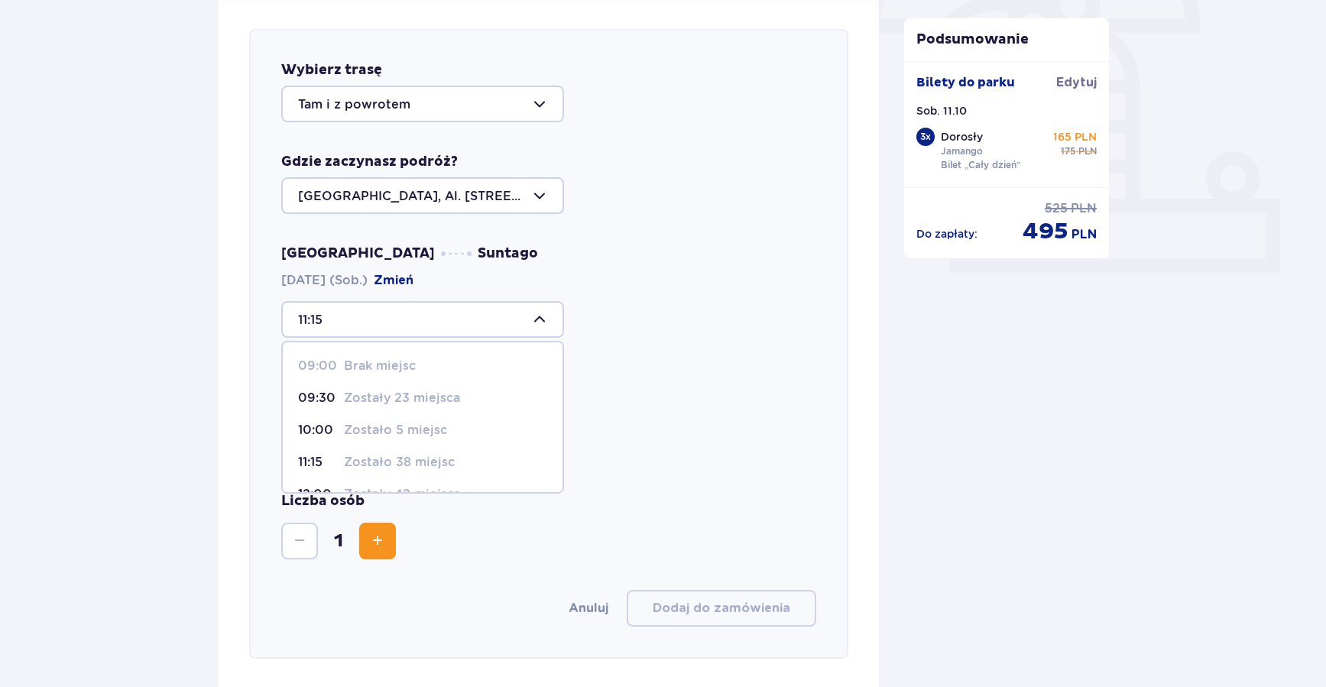
click at [411, 463] on p "Zostało 38 miejsc" at bounding box center [399, 462] width 111 height 17
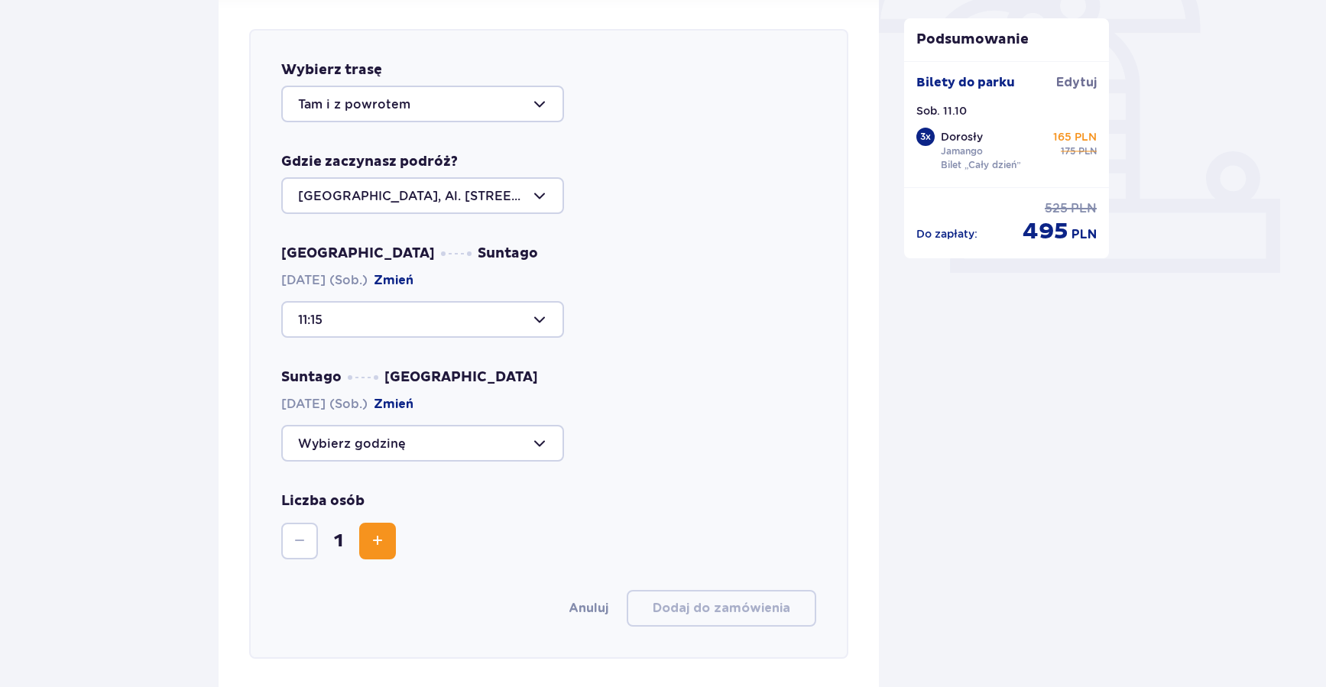
click at [450, 446] on div at bounding box center [422, 443] width 283 height 37
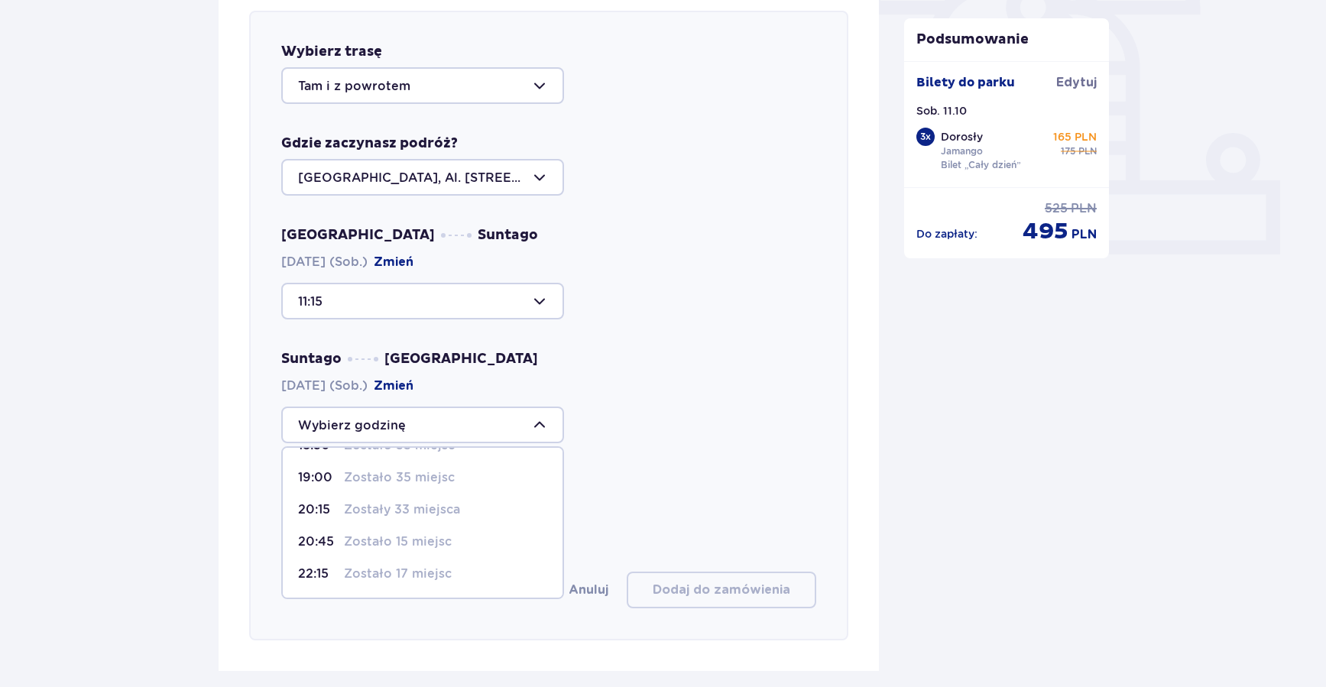
scroll to position [536, 0]
click at [425, 544] on p "Zostało 15 miejsc" at bounding box center [398, 540] width 108 height 17
type input "20:45"
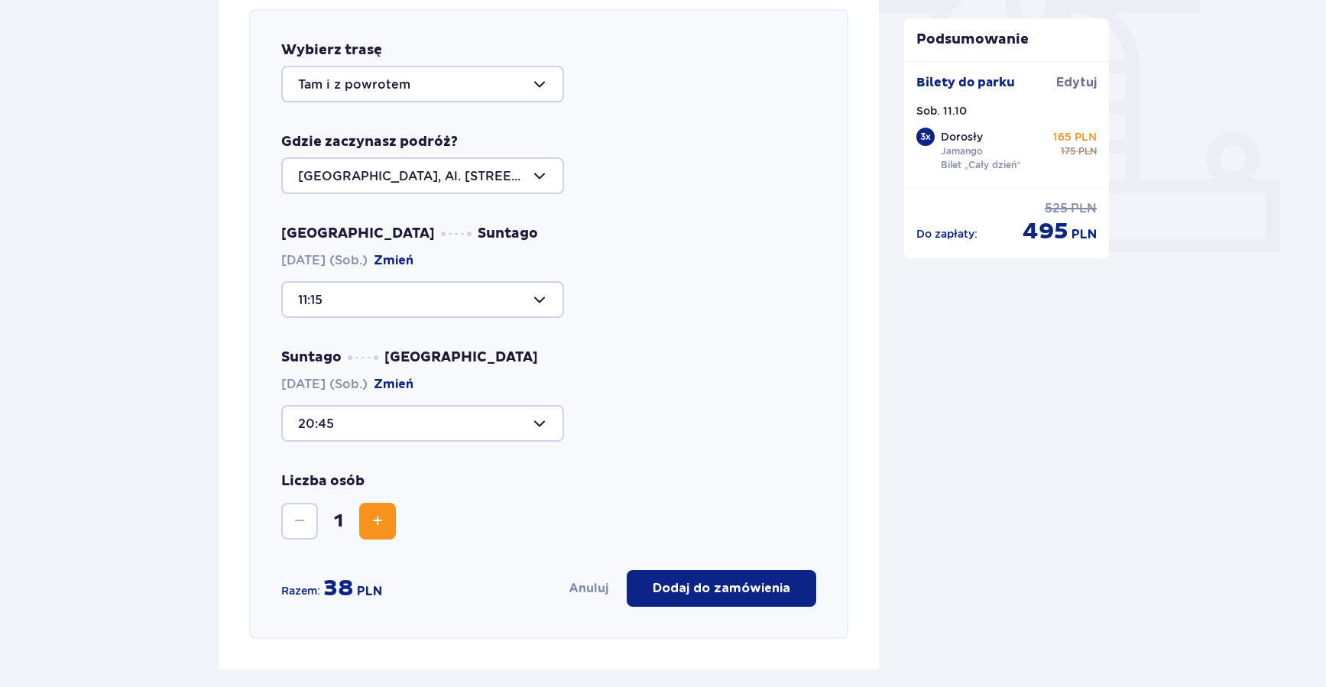
click at [377, 522] on span "Zwiększ" at bounding box center [377, 521] width 18 height 18
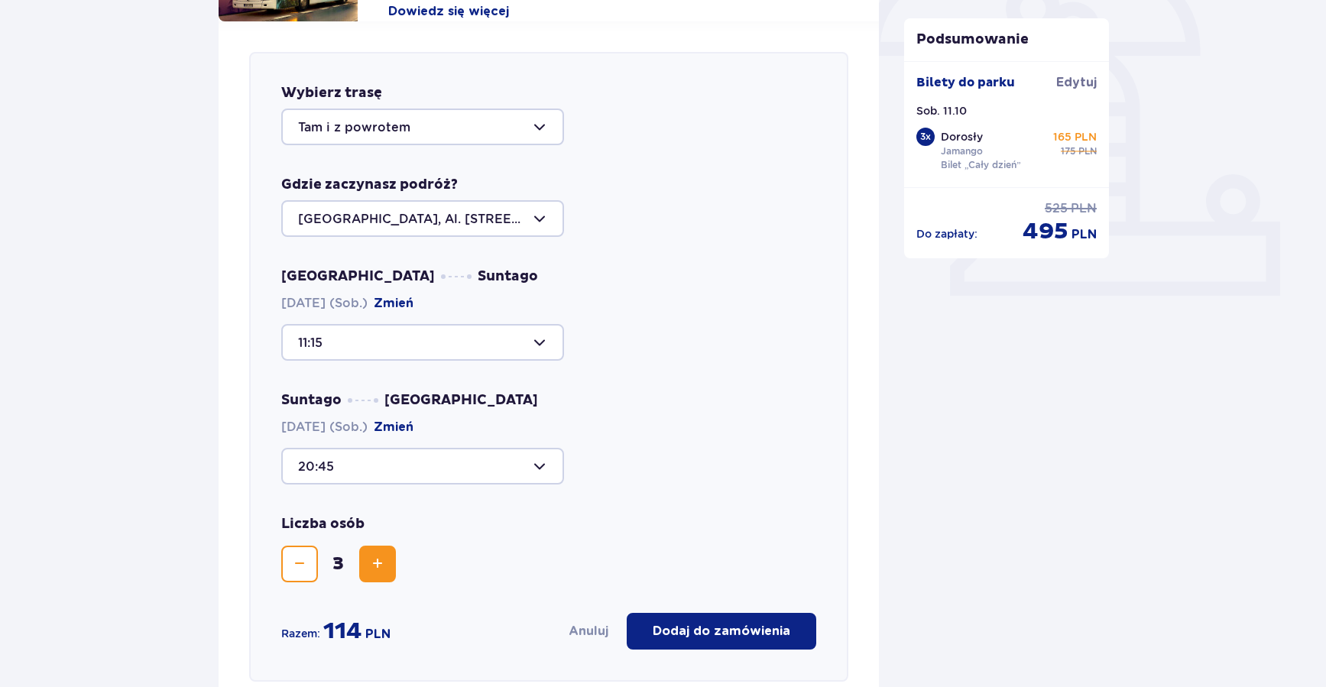
scroll to position [499, 0]
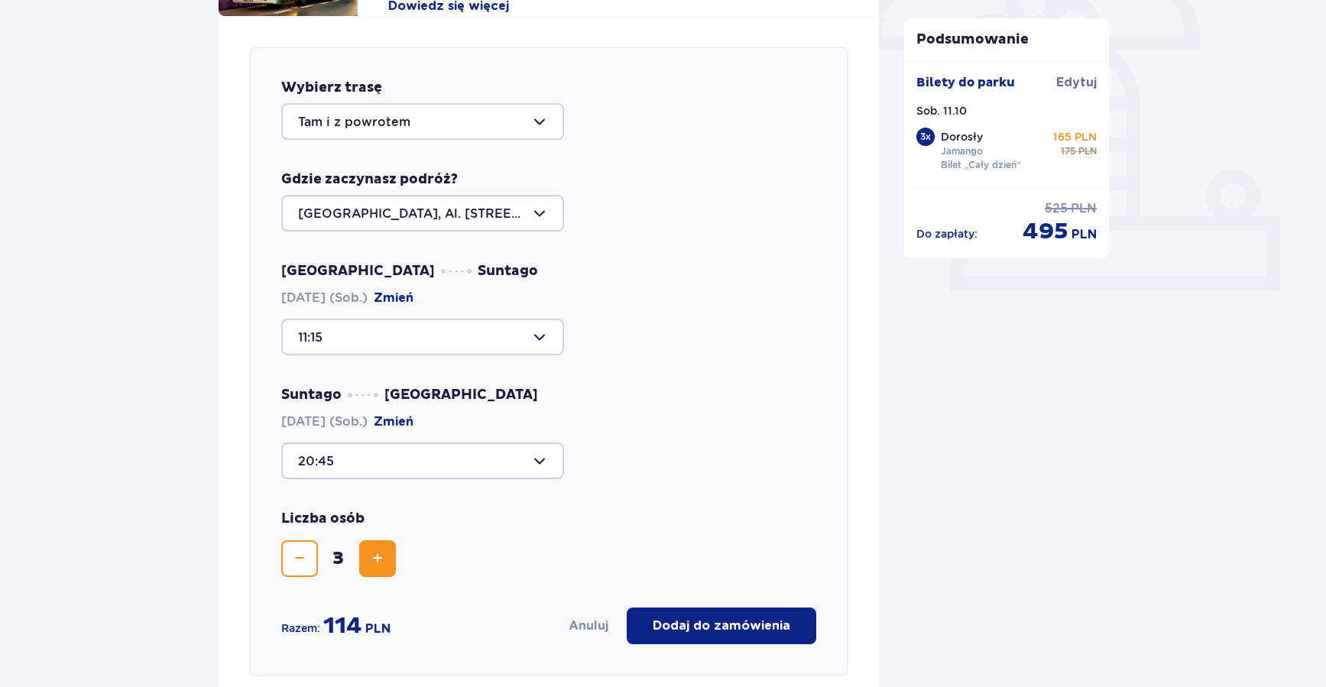
click at [746, 623] on p "Dodaj do zamówienia" at bounding box center [722, 626] width 138 height 17
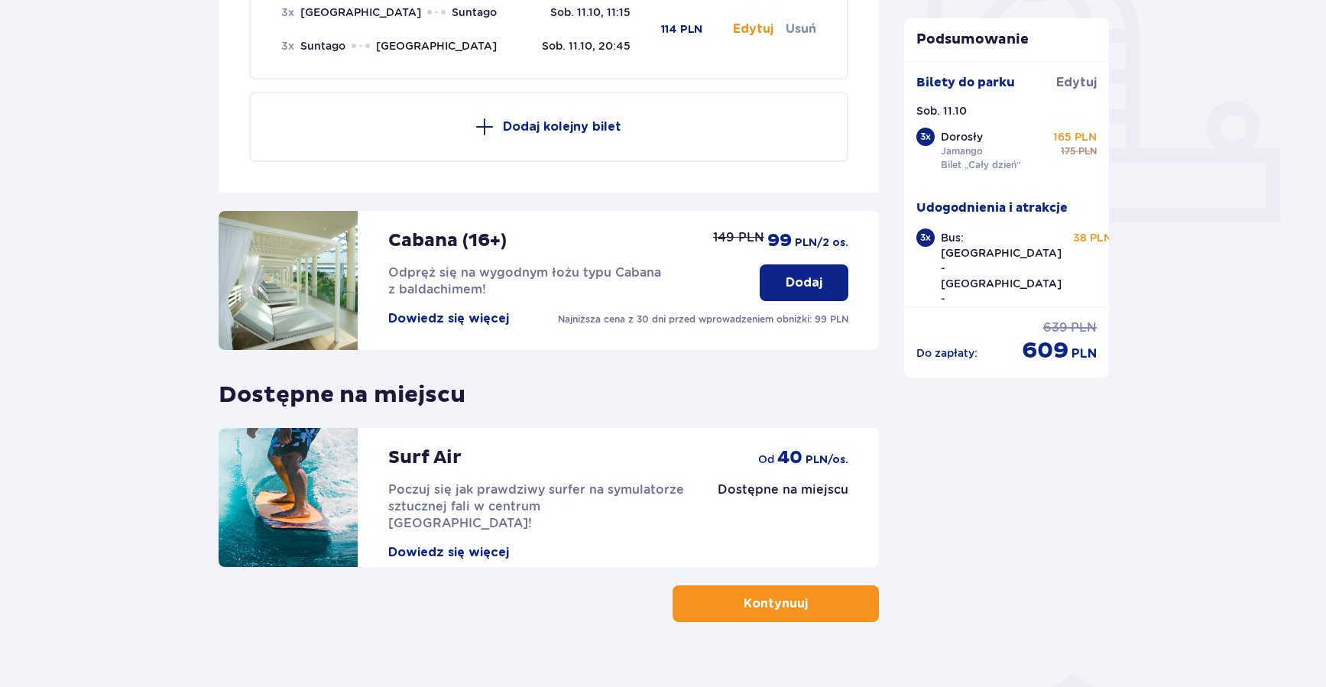
scroll to position [594, 0]
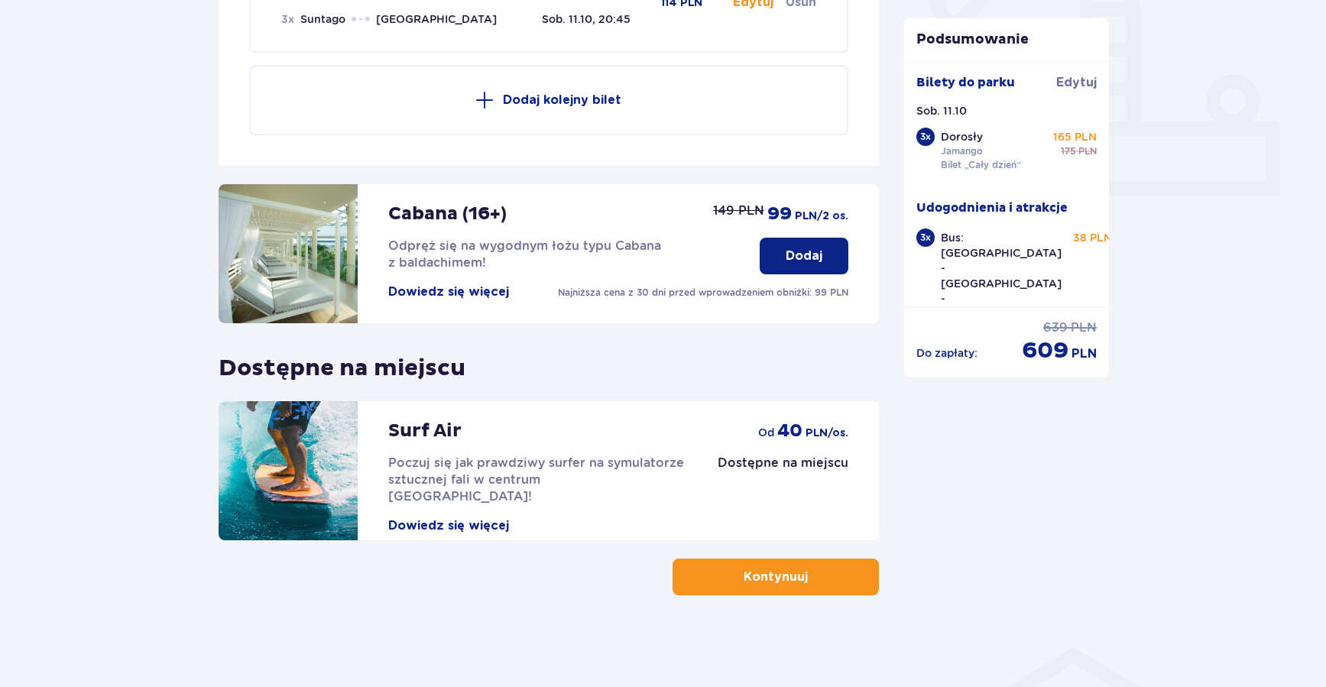
click at [828, 575] on button "Kontynuuj" at bounding box center [776, 577] width 206 height 37
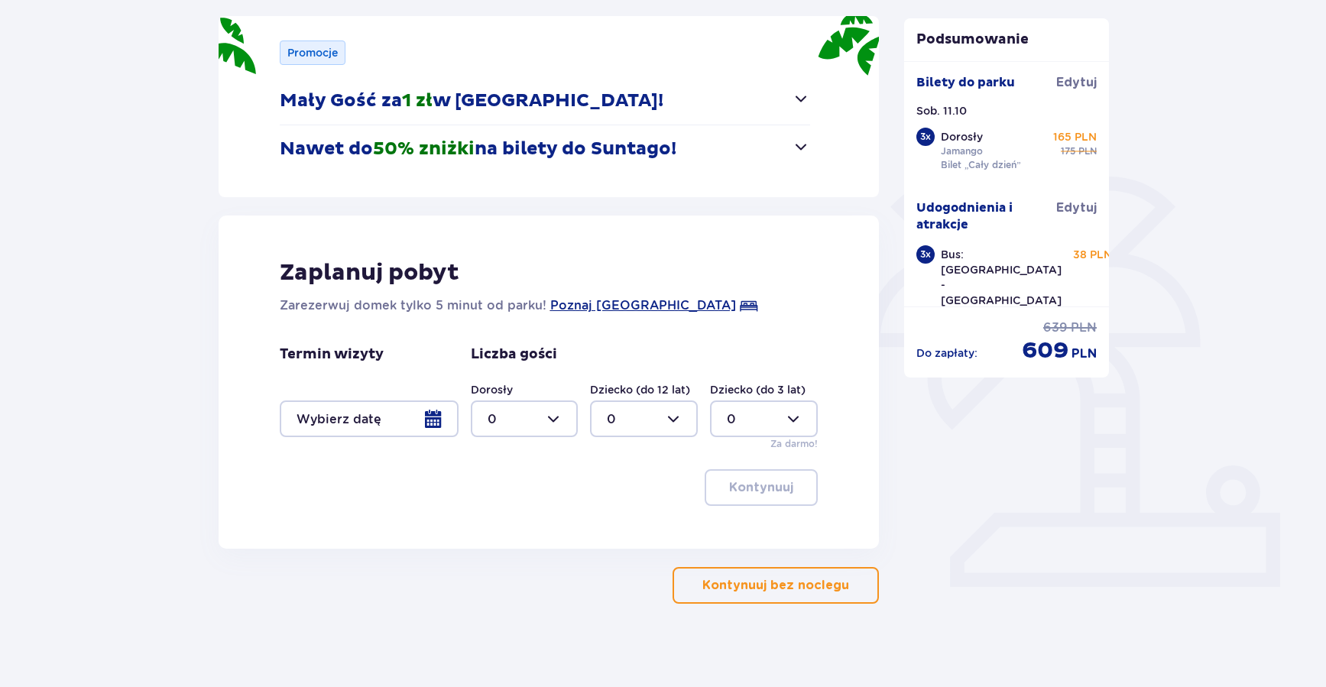
scroll to position [211, 0]
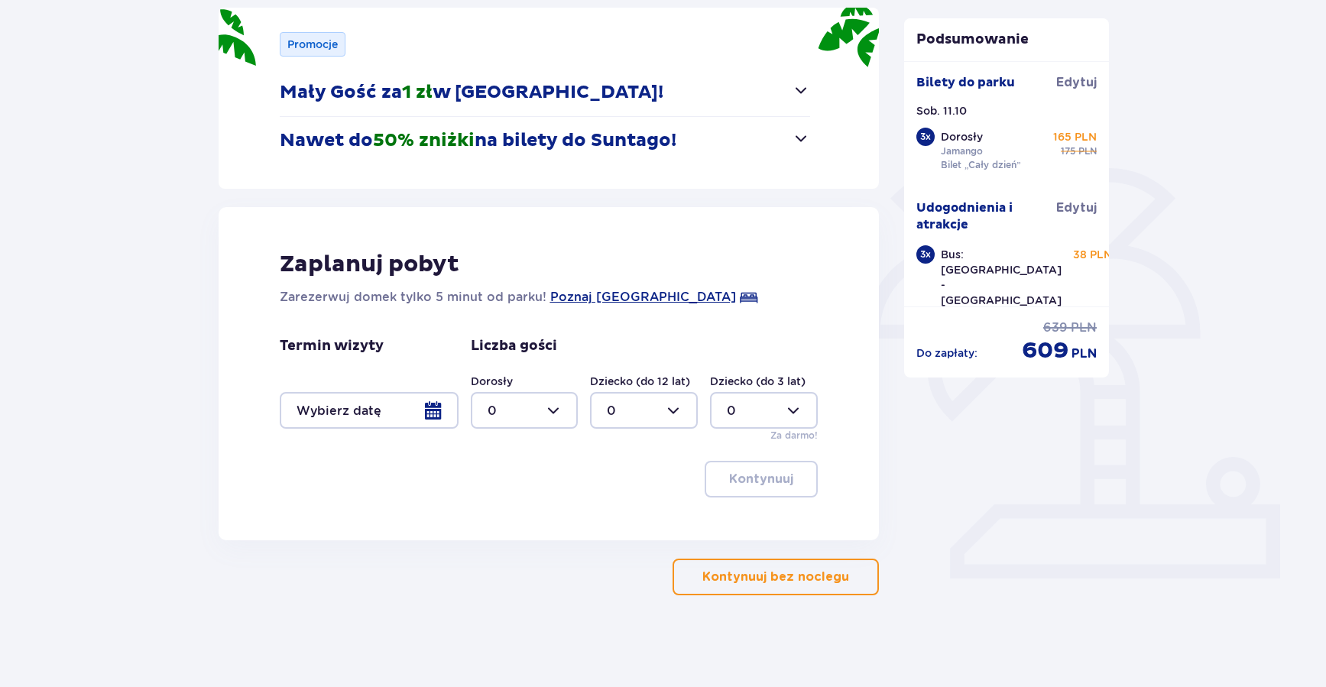
click at [770, 581] on p "Kontynuuj bez noclegu" at bounding box center [775, 577] width 147 height 17
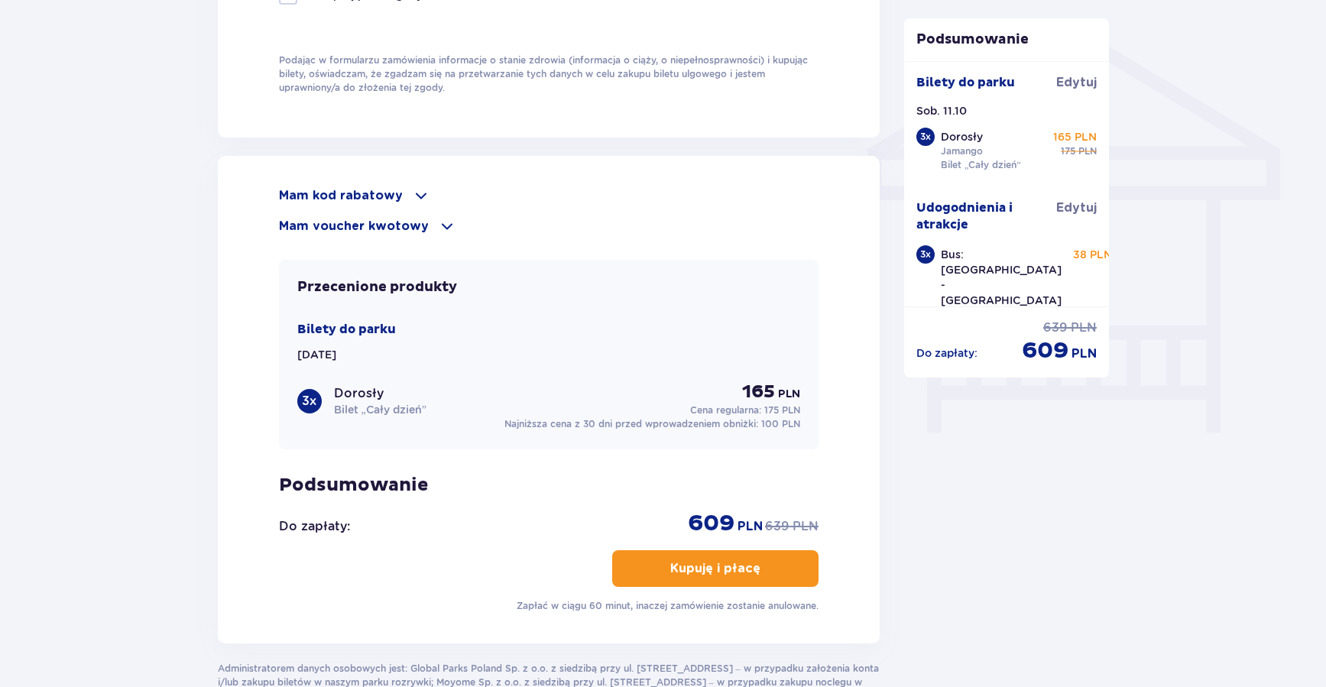
scroll to position [1195, 0]
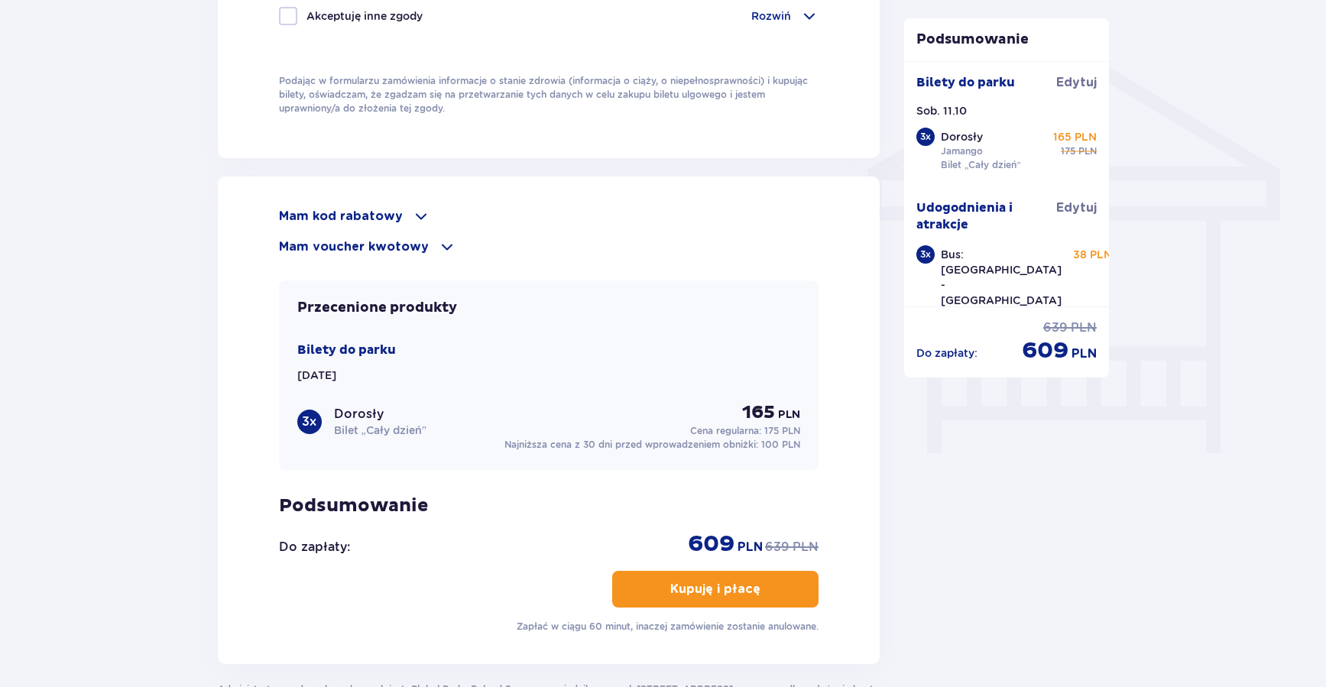
click at [427, 250] on div "Mam voucher kwotowy" at bounding box center [549, 247] width 540 height 18
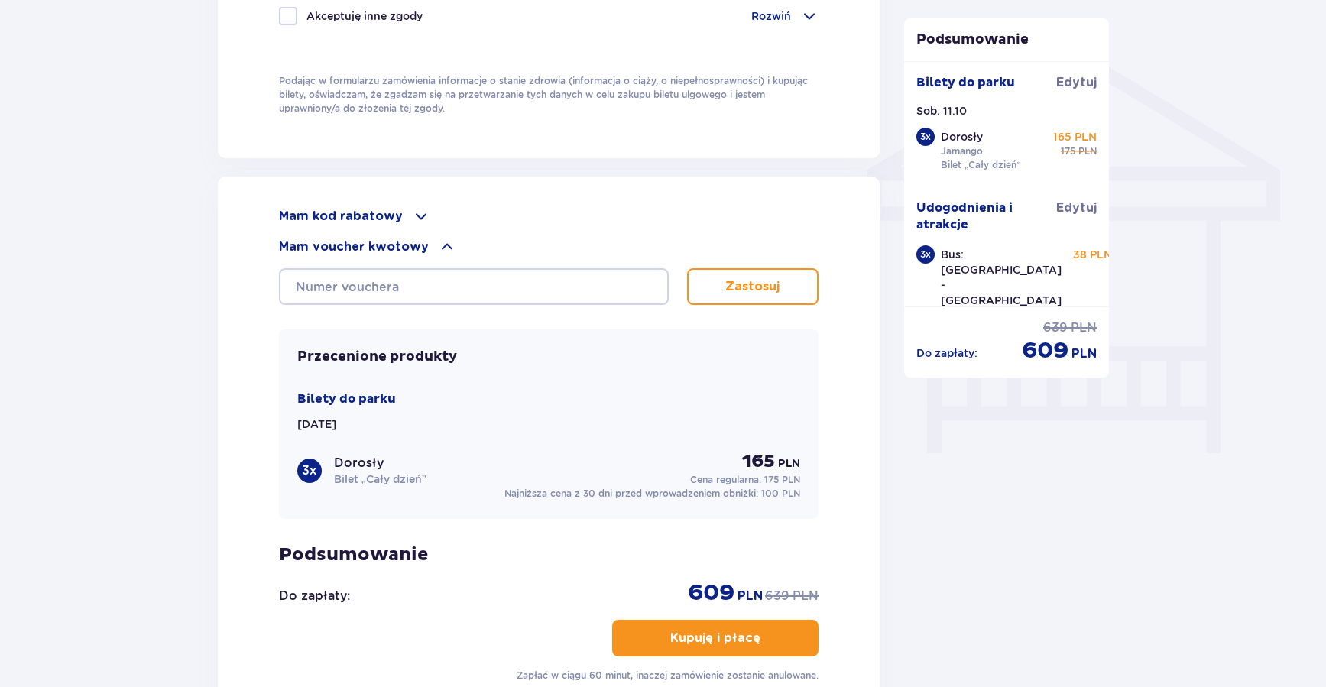
click at [427, 250] on div "Mam voucher kwotowy" at bounding box center [549, 247] width 540 height 18
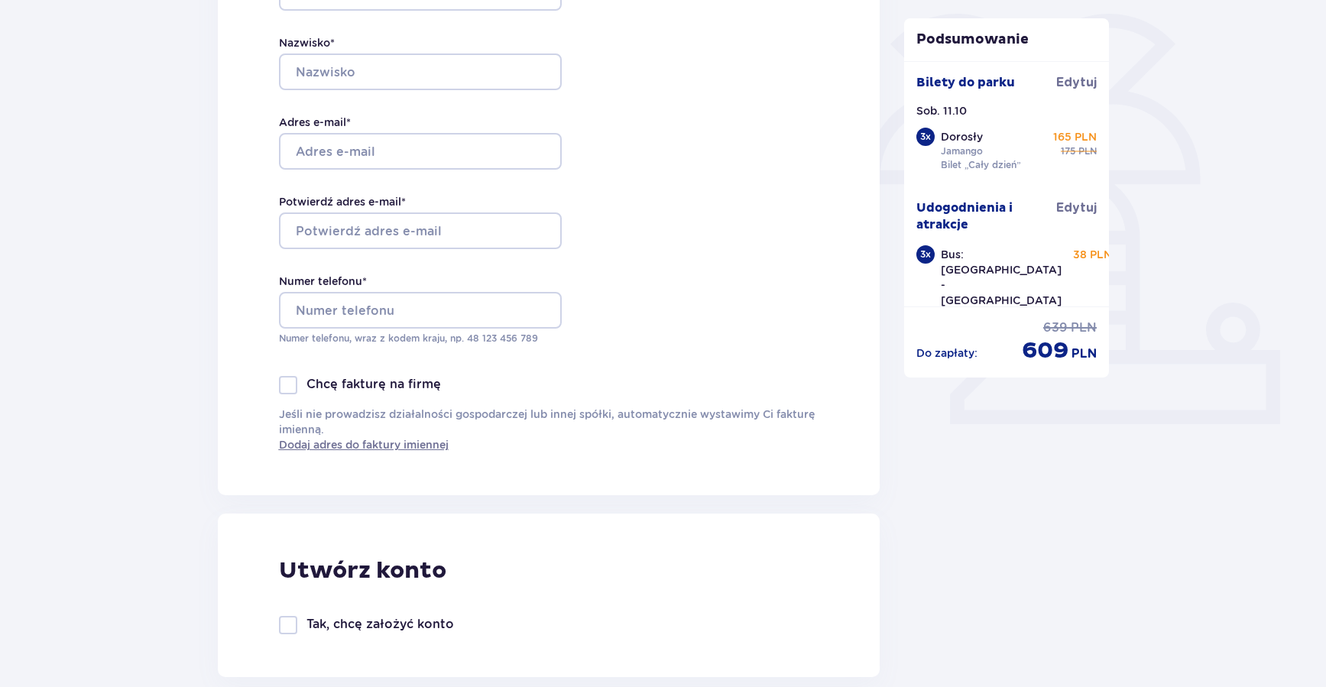
scroll to position [0, 0]
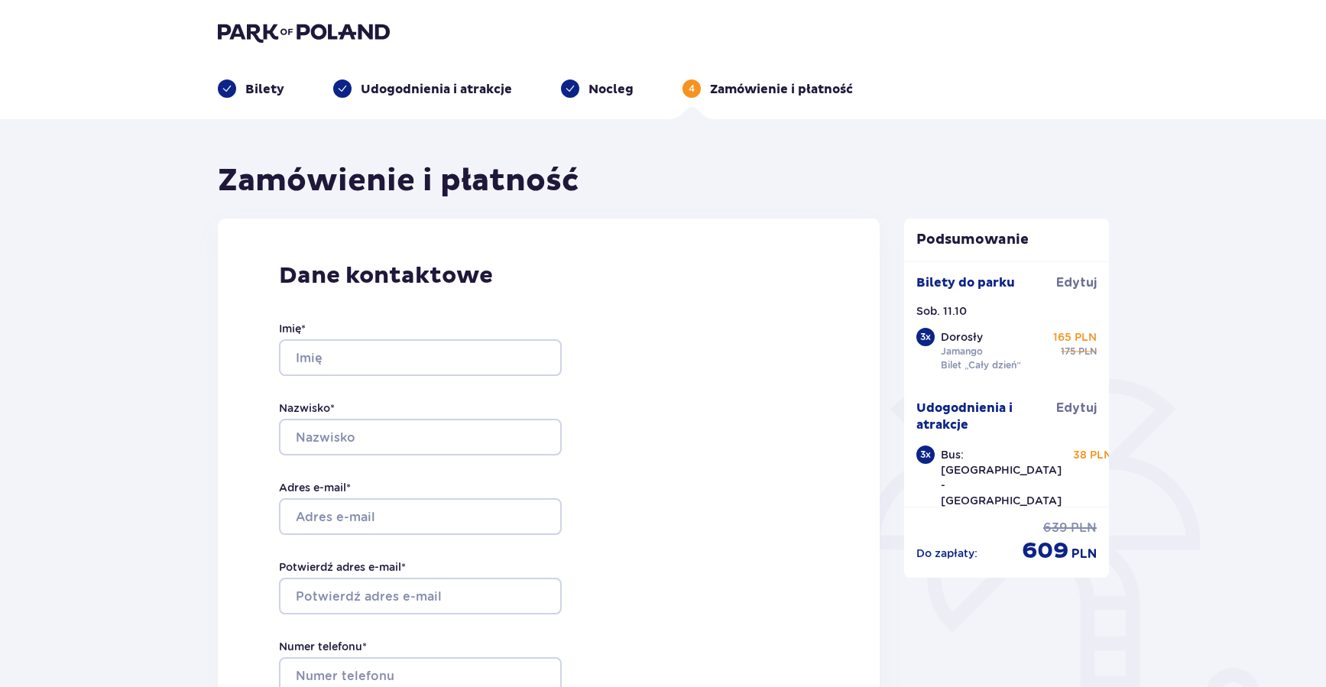
click at [263, 35] on img at bounding box center [304, 31] width 172 height 21
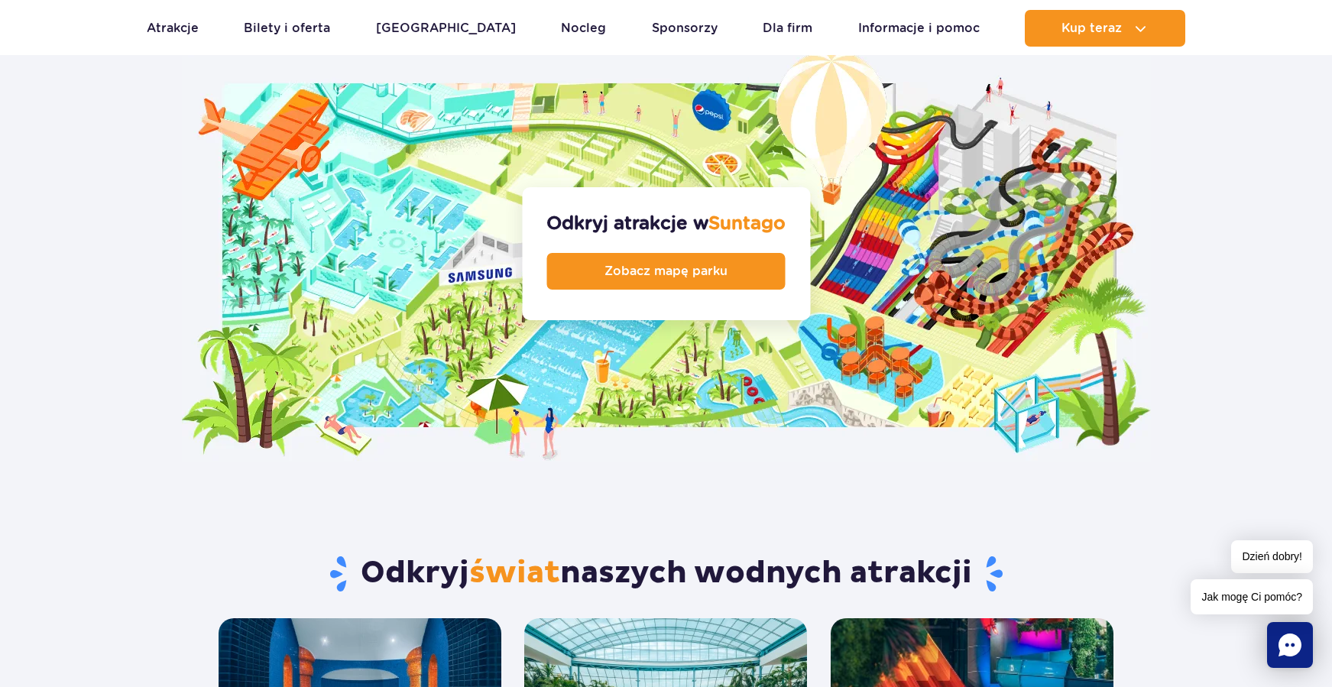
scroll to position [1643, 0]
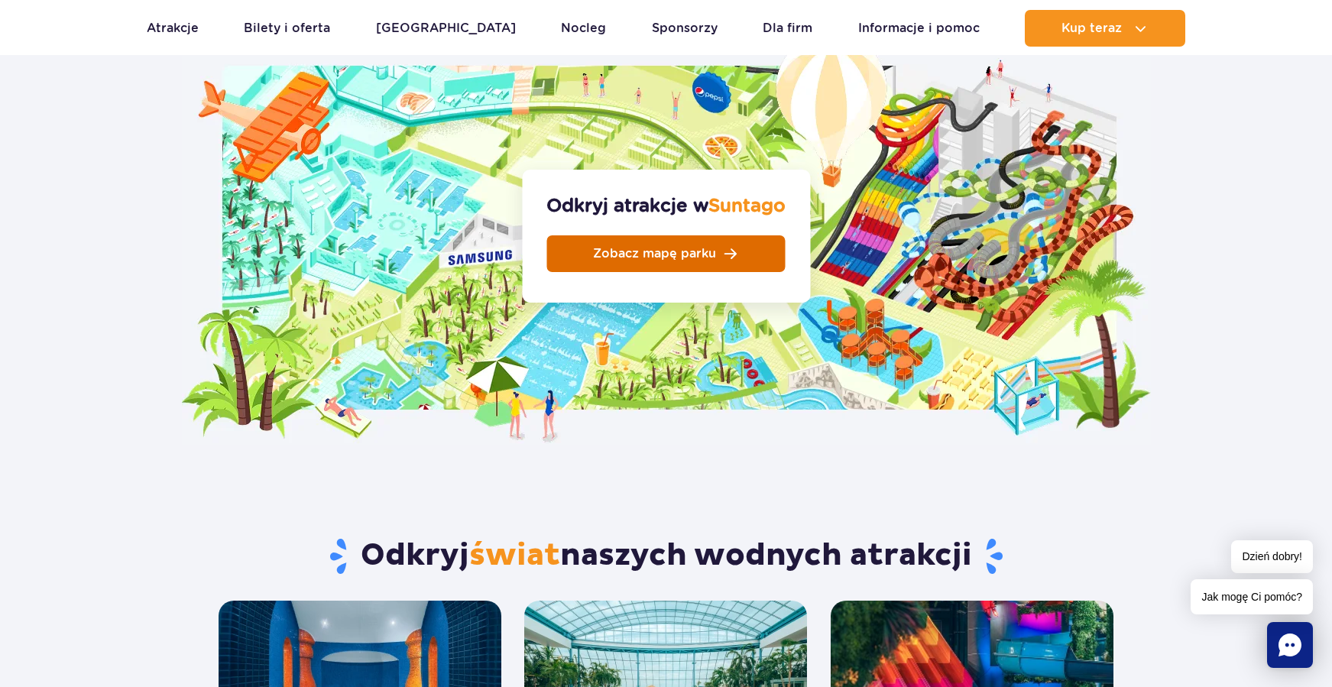
click at [683, 248] on span "Zobacz mapę parku" at bounding box center [654, 254] width 123 height 12
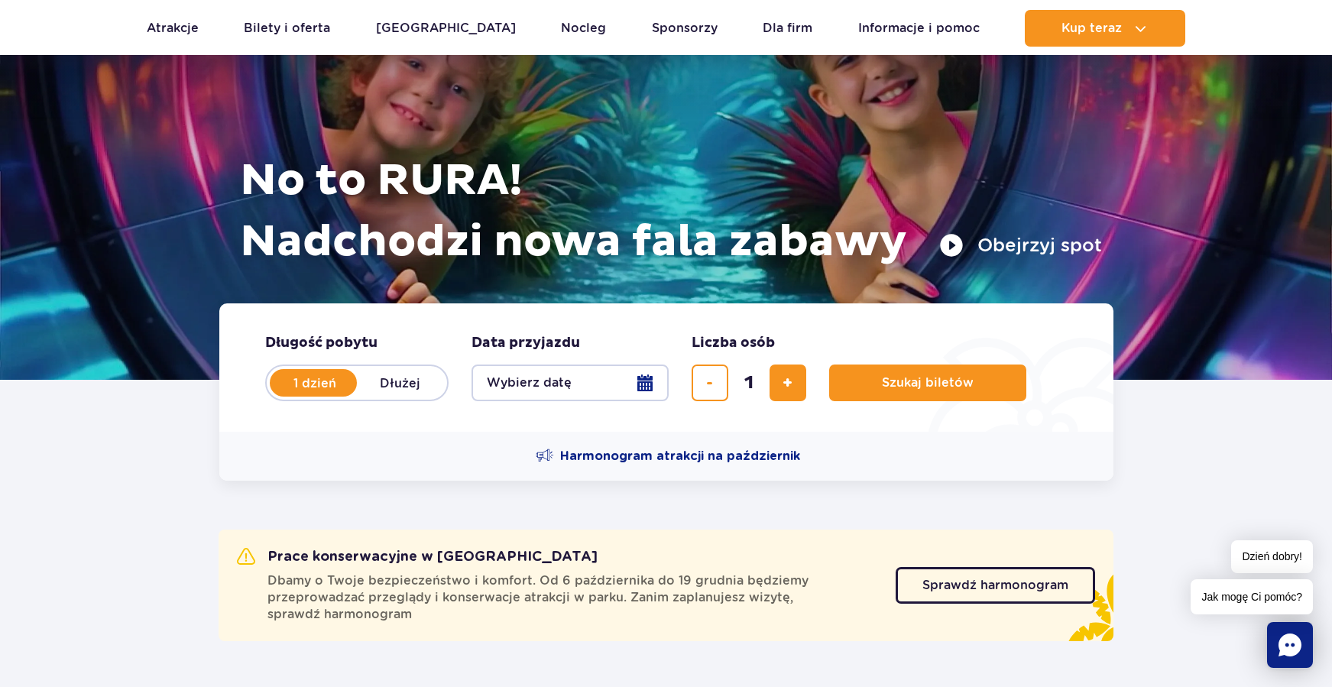
scroll to position [0, 0]
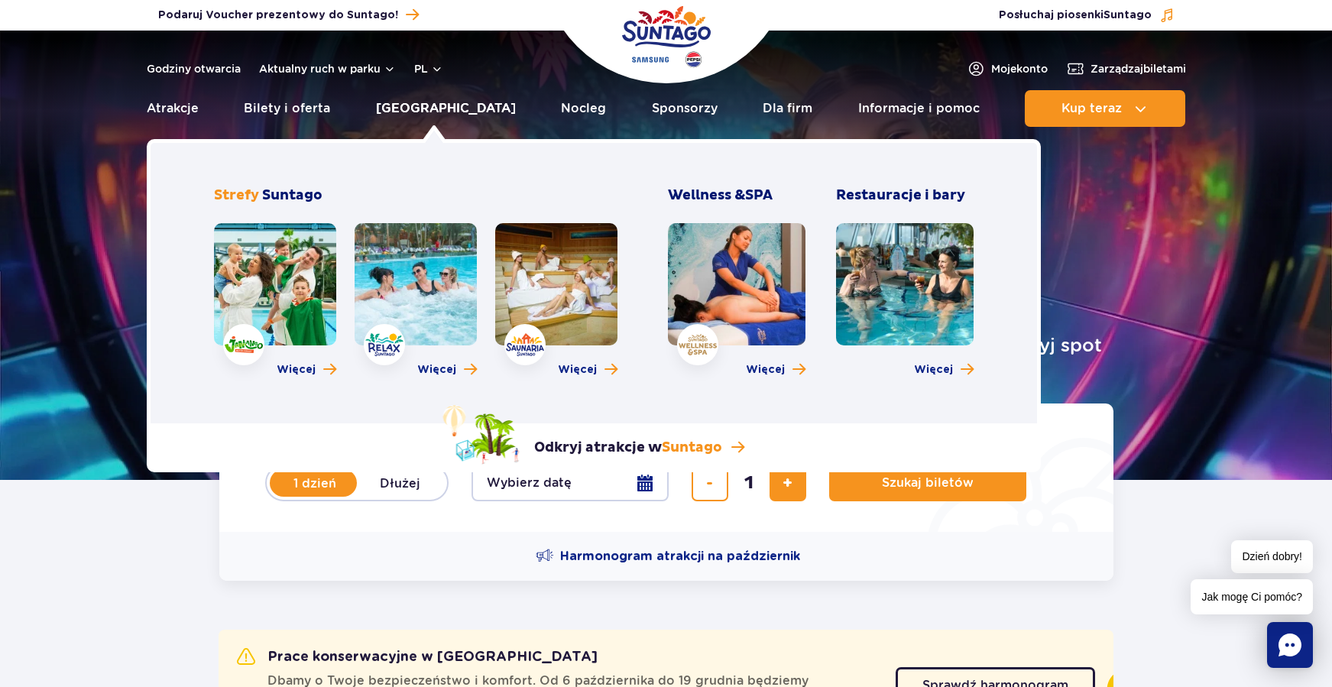
click at [428, 110] on link "[GEOGRAPHIC_DATA]" at bounding box center [446, 108] width 140 height 37
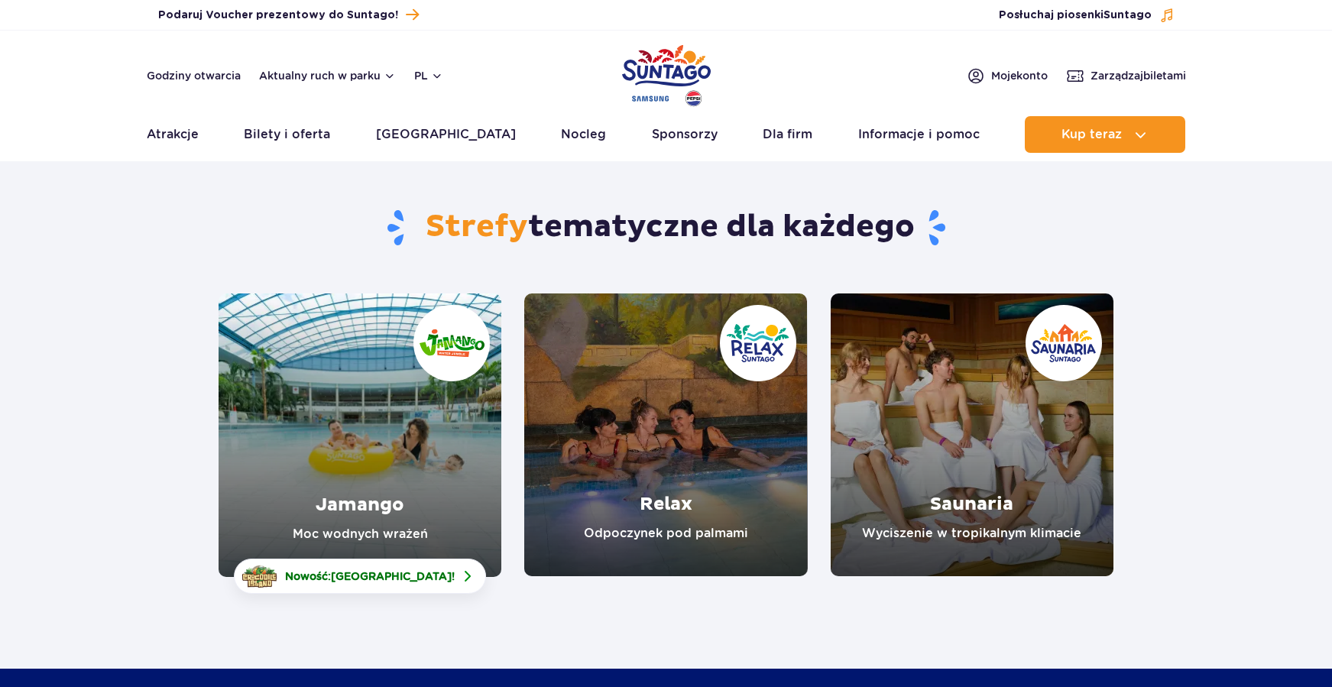
click at [379, 471] on link "Jamango" at bounding box center [360, 435] width 283 height 284
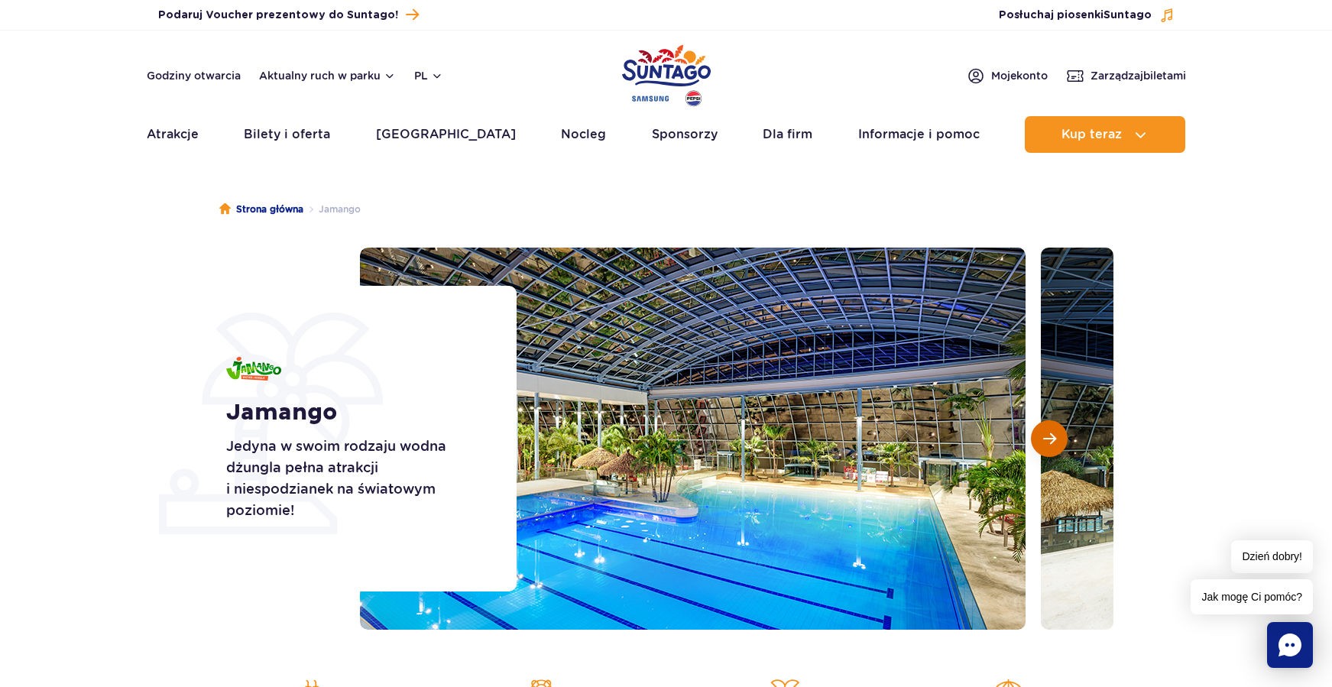
click at [1052, 442] on span "Następny slajd" at bounding box center [1049, 439] width 13 height 14
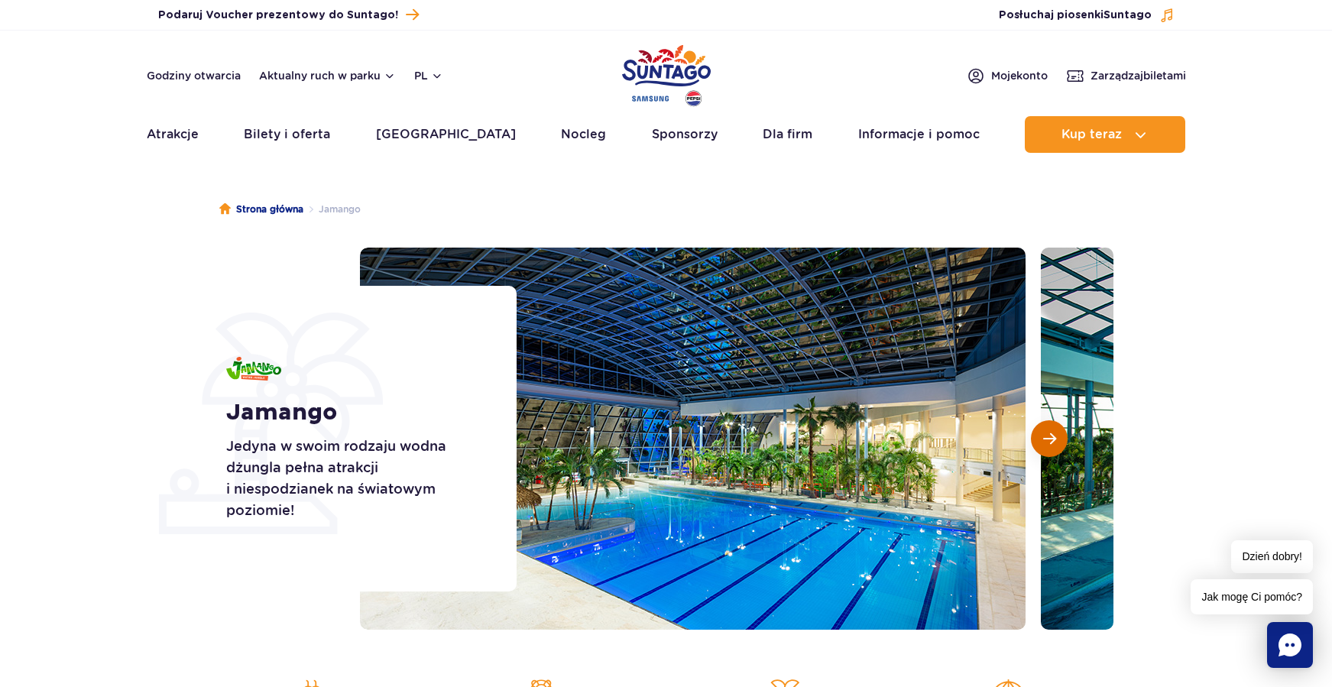
click at [1052, 442] on span "Następny slajd" at bounding box center [1049, 439] width 13 height 14
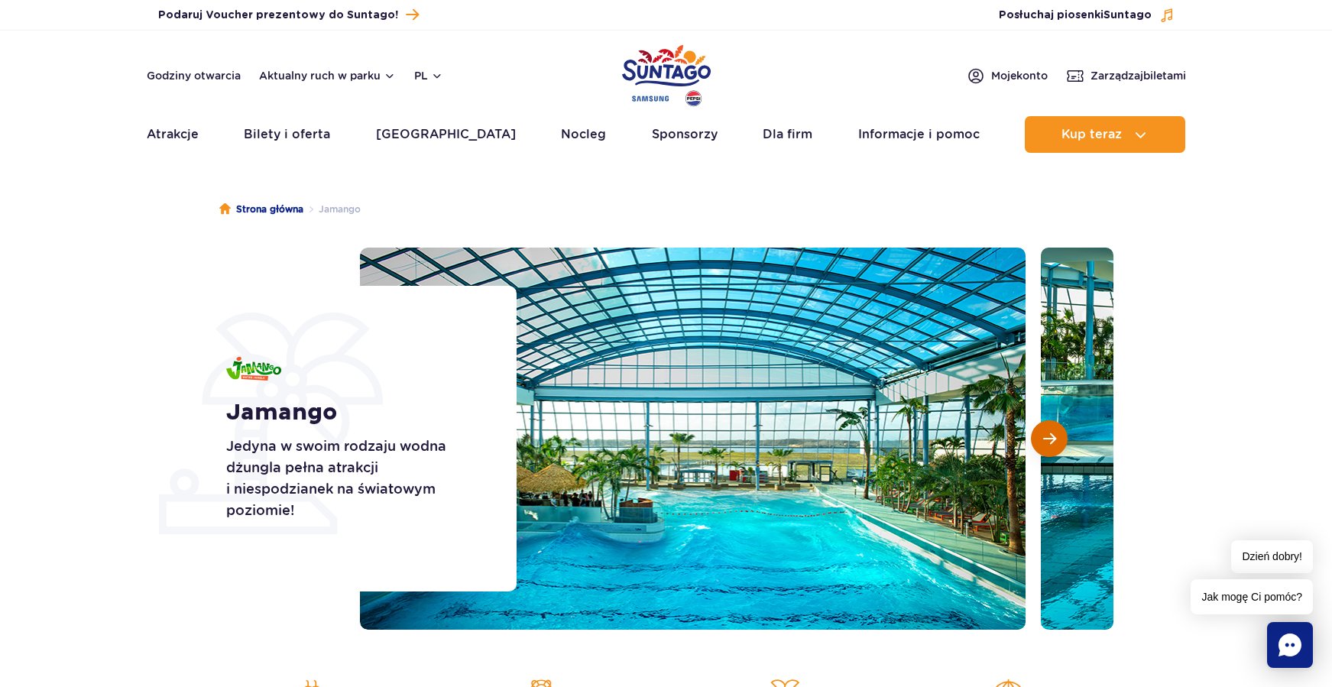
click at [1052, 442] on span "Następny slajd" at bounding box center [1049, 439] width 13 height 14
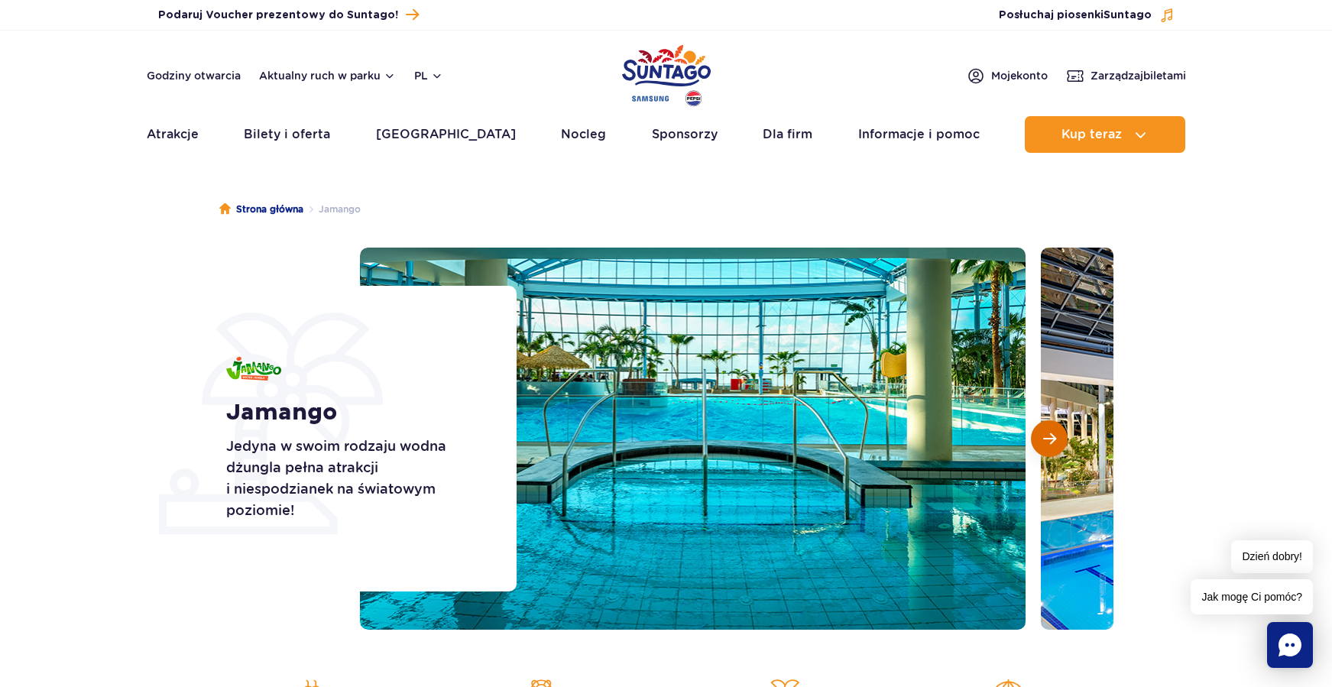
click at [1052, 442] on span "Następny slajd" at bounding box center [1049, 439] width 13 height 14
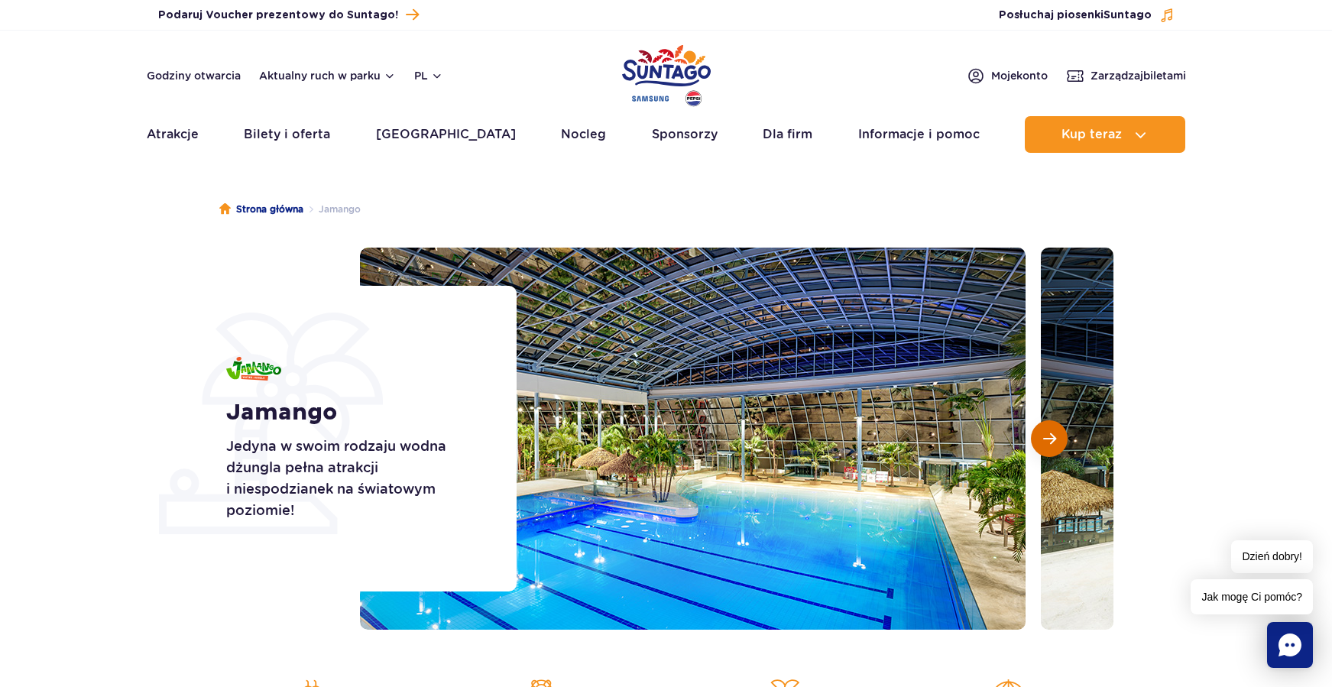
click at [1052, 442] on span "Następny slajd" at bounding box center [1049, 439] width 13 height 14
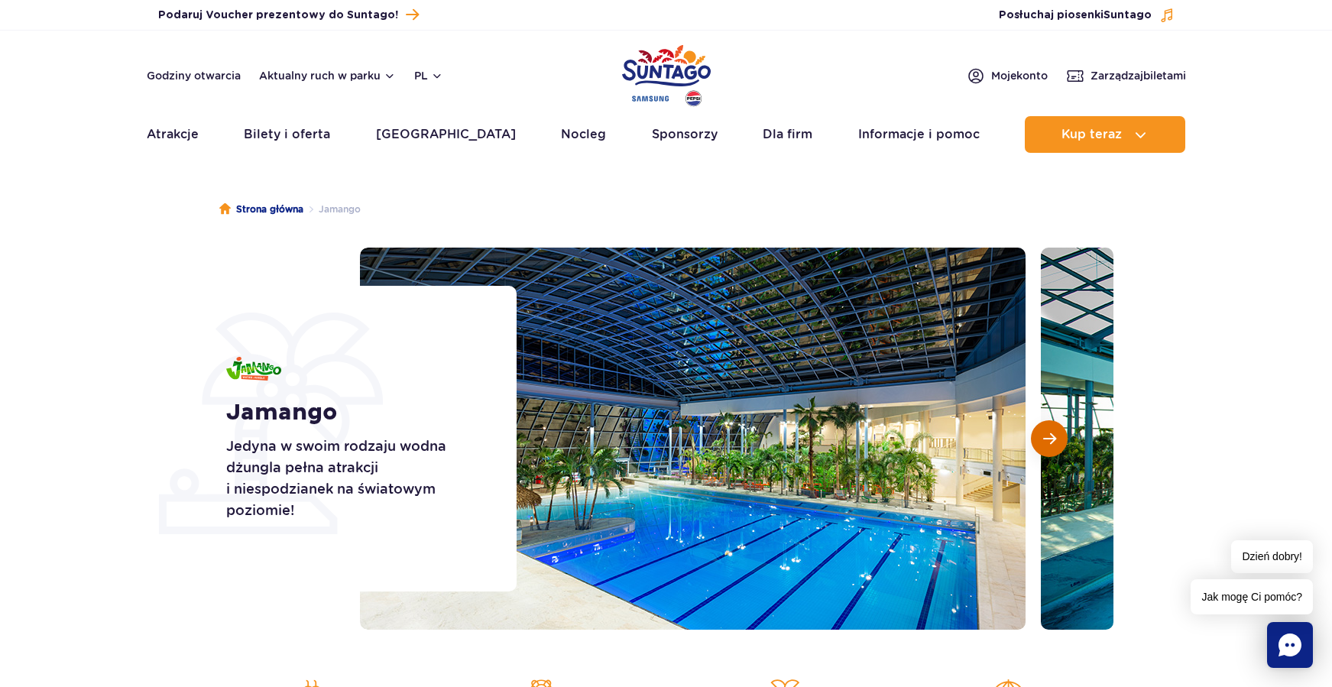
click at [1052, 442] on span "Następny slajd" at bounding box center [1049, 439] width 13 height 14
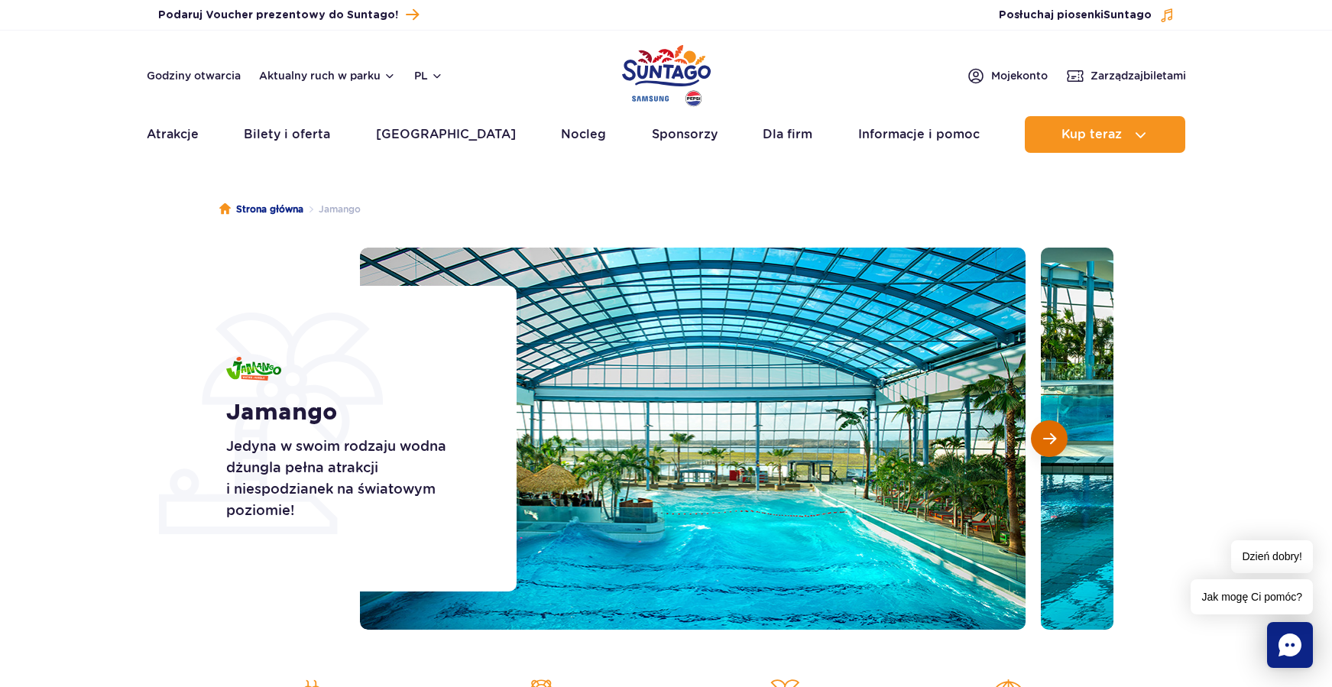
click at [1052, 442] on span "Następny slajd" at bounding box center [1049, 439] width 13 height 14
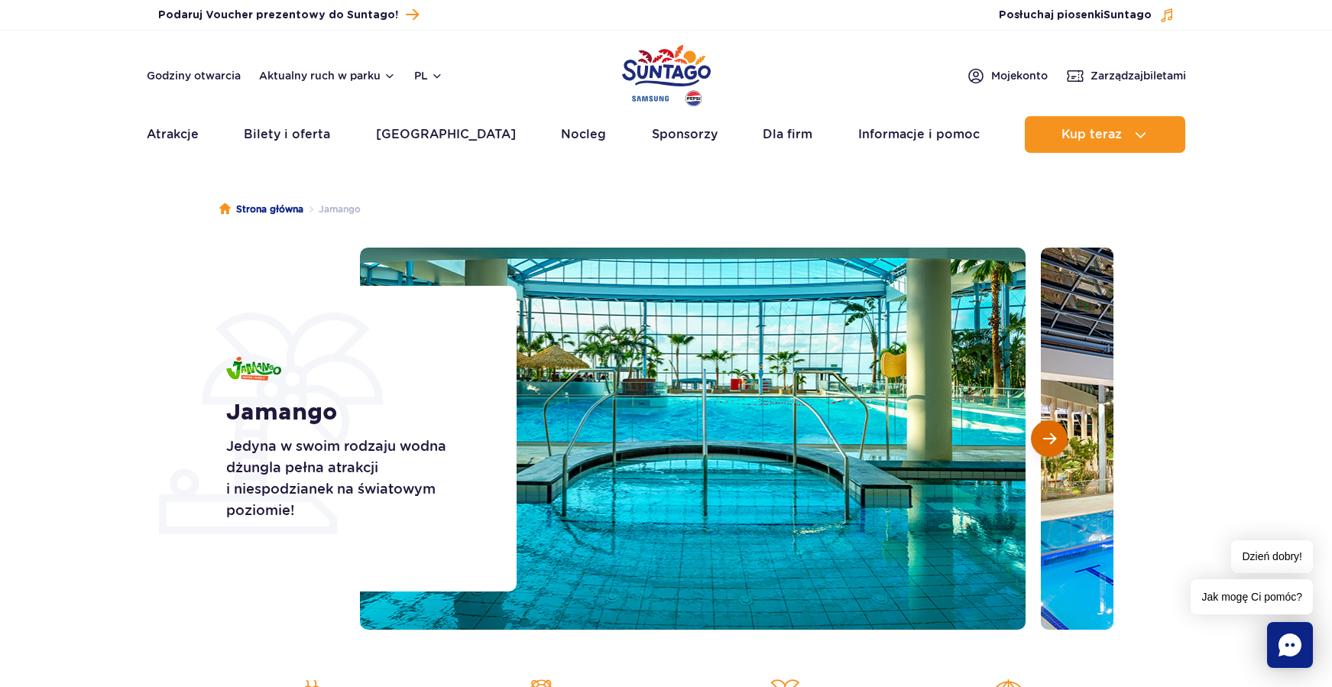
click at [1052, 442] on span "Następny slajd" at bounding box center [1049, 439] width 13 height 14
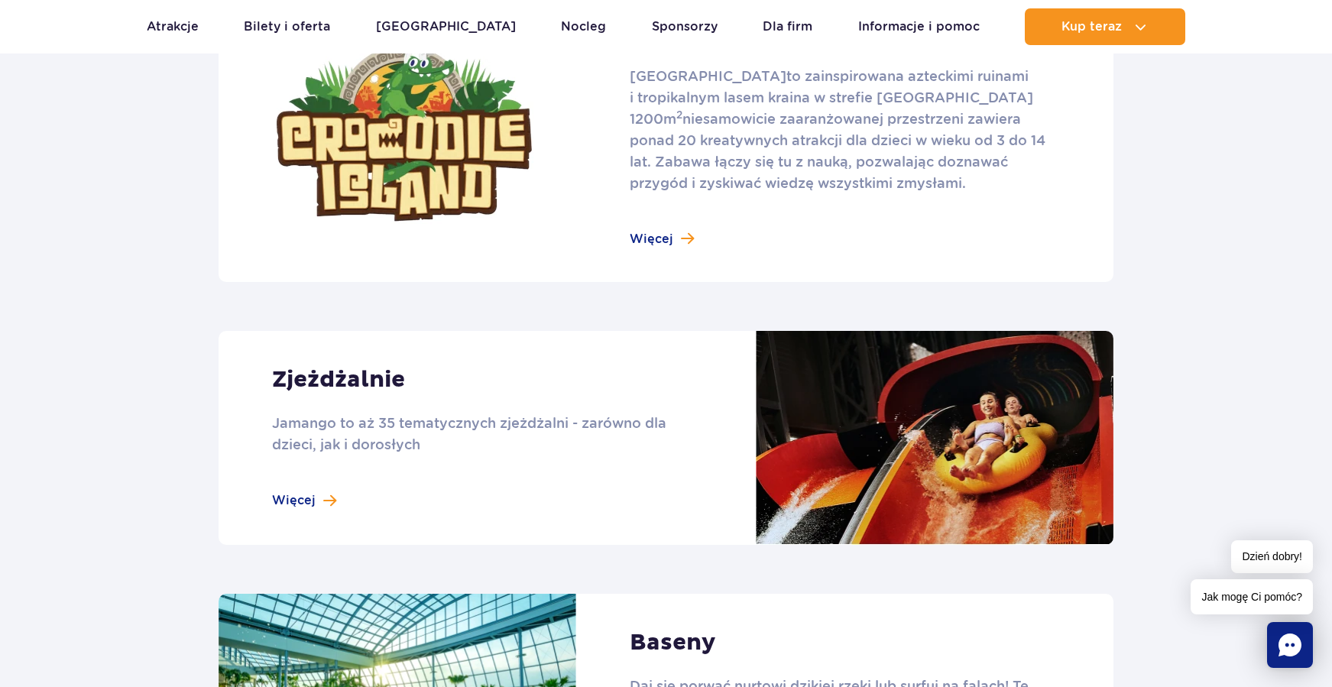
scroll to position [1109, 0]
click at [290, 496] on link at bounding box center [666, 437] width 895 height 214
